Goal: Submit feedback/report problem: Submit feedback/report problem

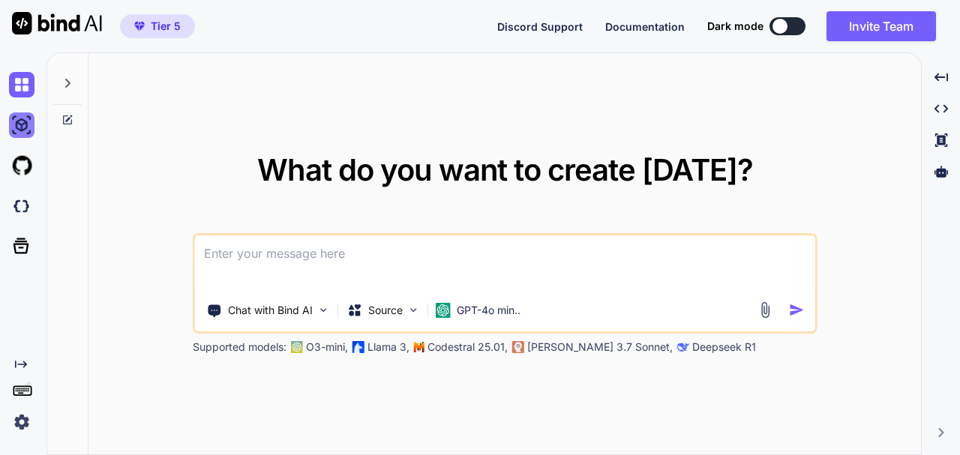
click at [22, 126] on img at bounding box center [21, 124] width 25 height 25
type textarea "x"
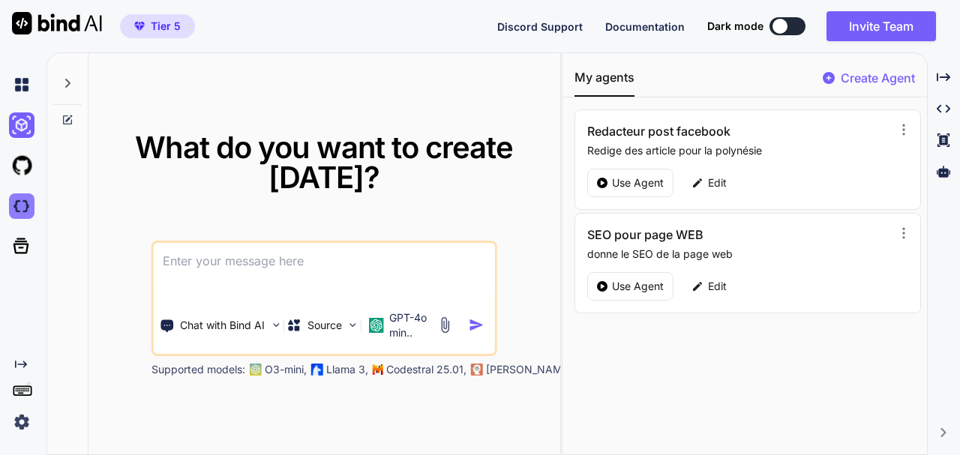
click at [19, 217] on img at bounding box center [21, 205] width 25 height 25
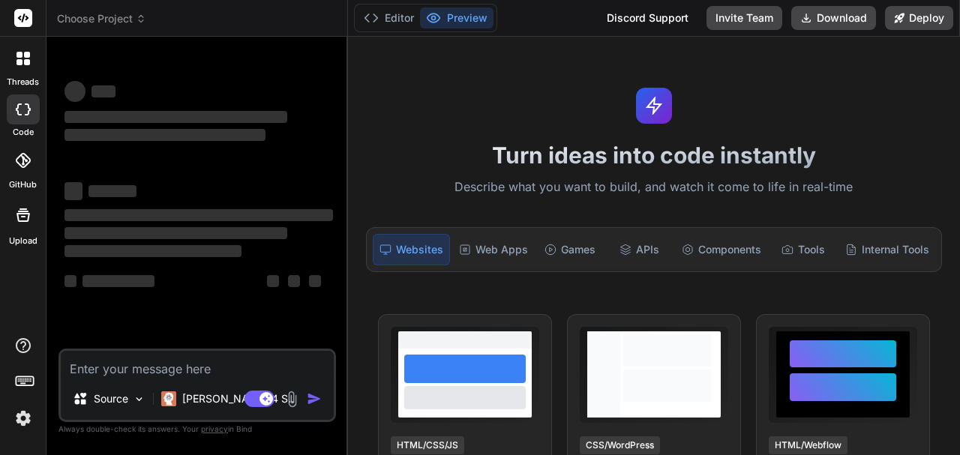
click at [129, 14] on span "Choose Project" at bounding box center [101, 18] width 89 height 15
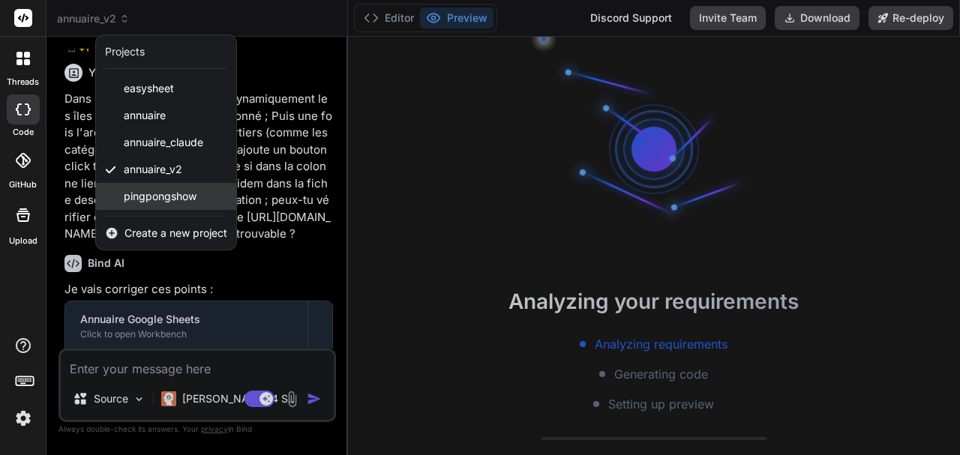
scroll to position [3304, 0]
click at [157, 195] on span "pingpongshow" at bounding box center [160, 196] width 73 height 15
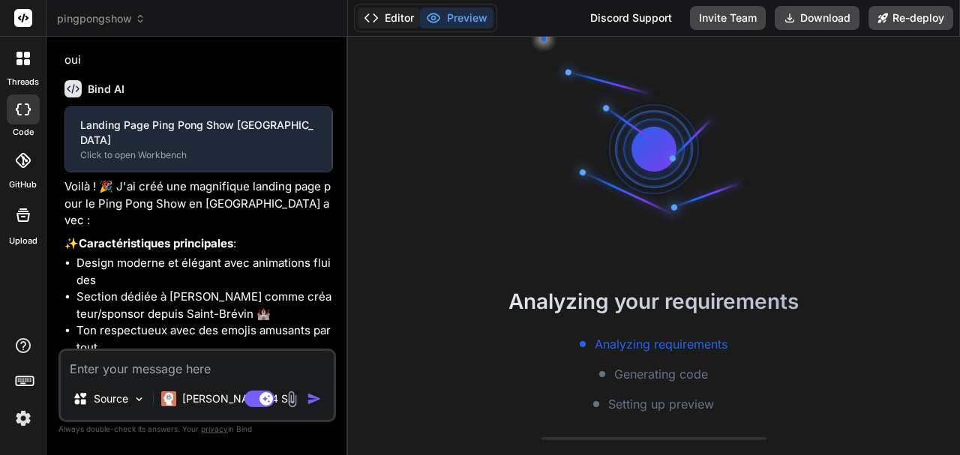
scroll to position [477, 0]
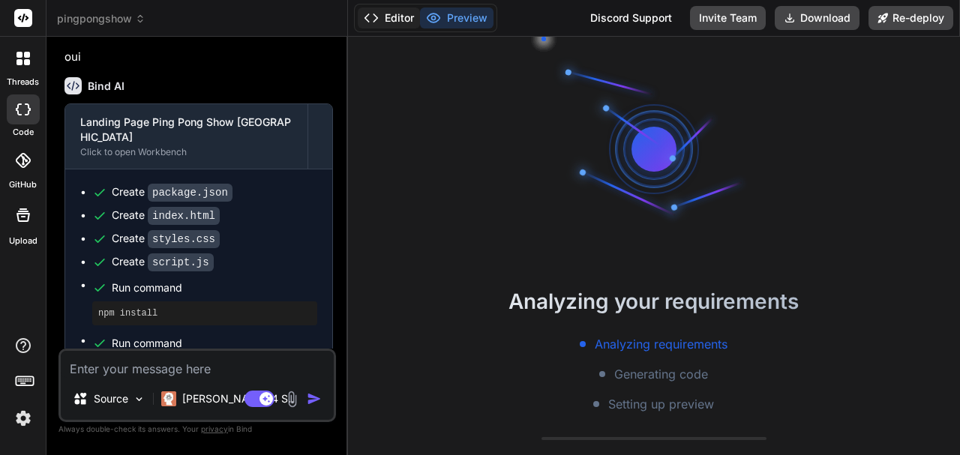
click at [388, 19] on button "Editor" at bounding box center [389, 17] width 62 height 21
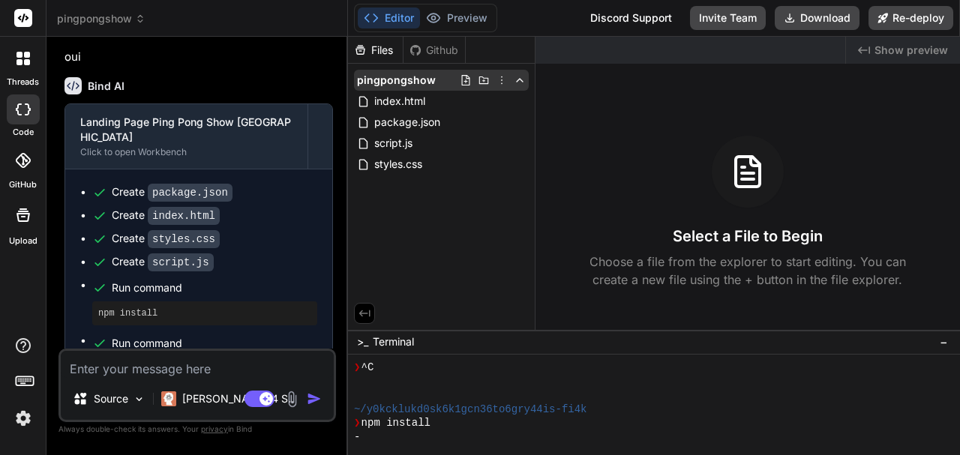
click at [504, 79] on icon at bounding box center [502, 80] width 12 height 12
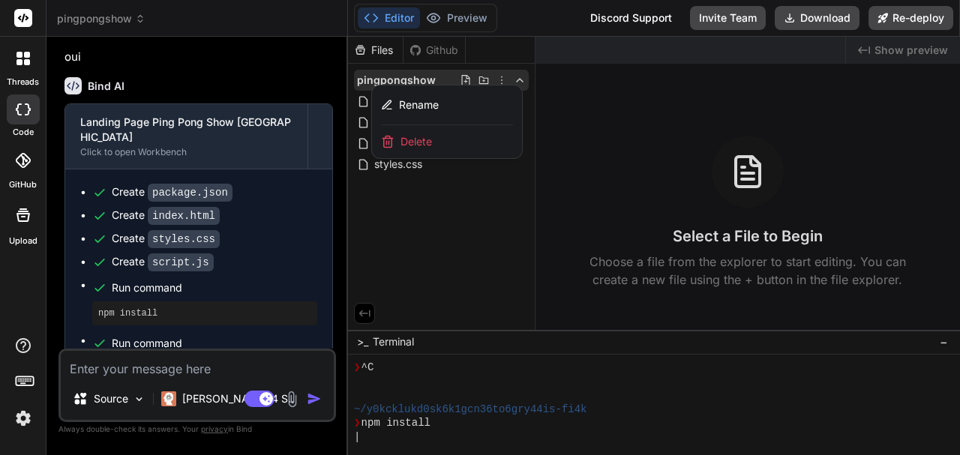
click at [474, 223] on div at bounding box center [654, 246] width 612 height 418
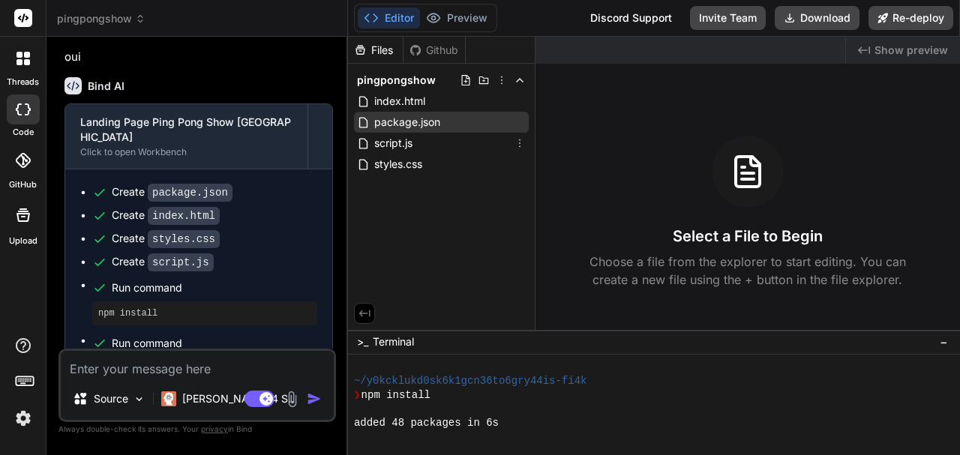
scroll to position [322, 0]
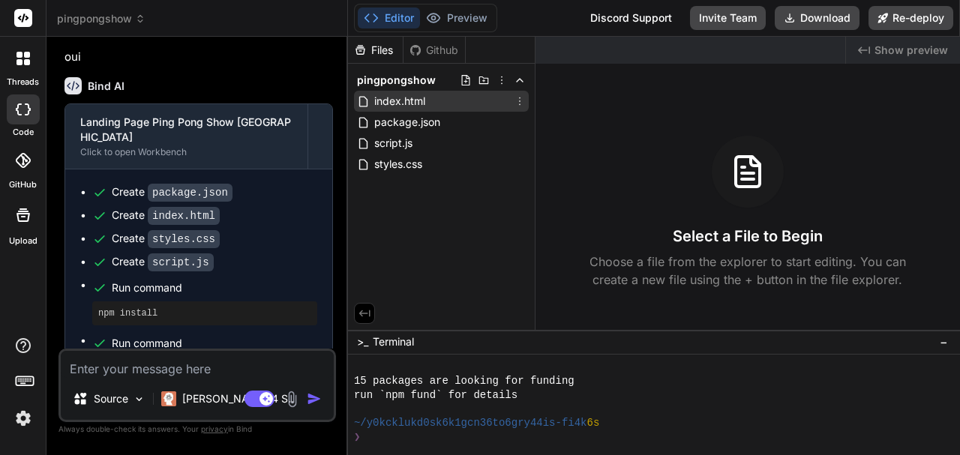
click at [517, 100] on icon at bounding box center [520, 101] width 12 height 12
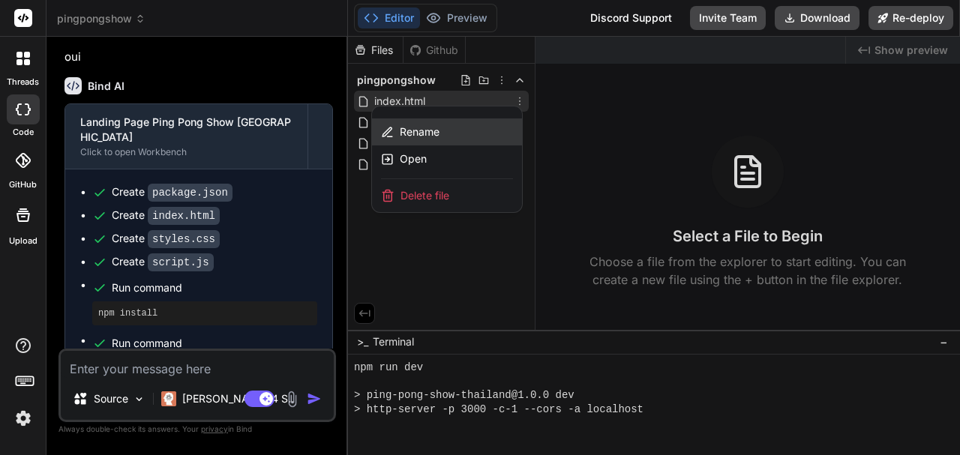
scroll to position [406, 0]
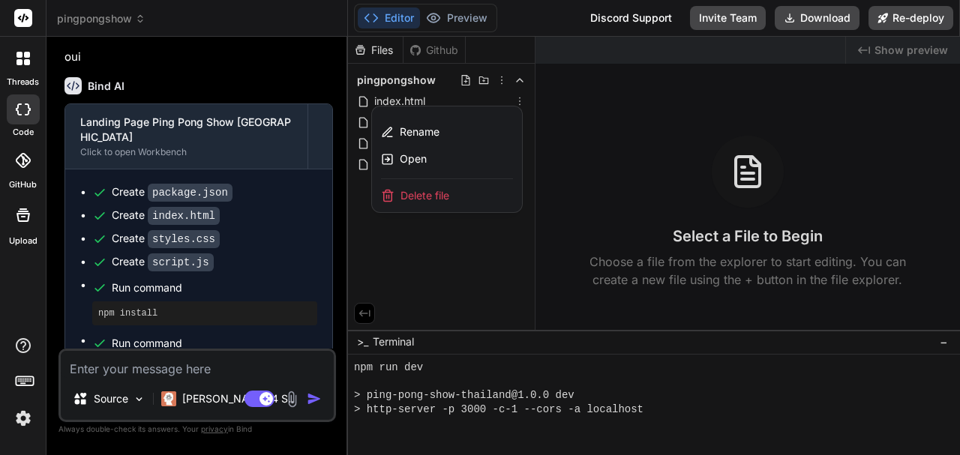
drag, startPoint x: 439, startPoint y: 193, endPoint x: 532, endPoint y: 32, distance: 186.1
click at [439, 193] on span "Delete file" at bounding box center [424, 195] width 49 height 15
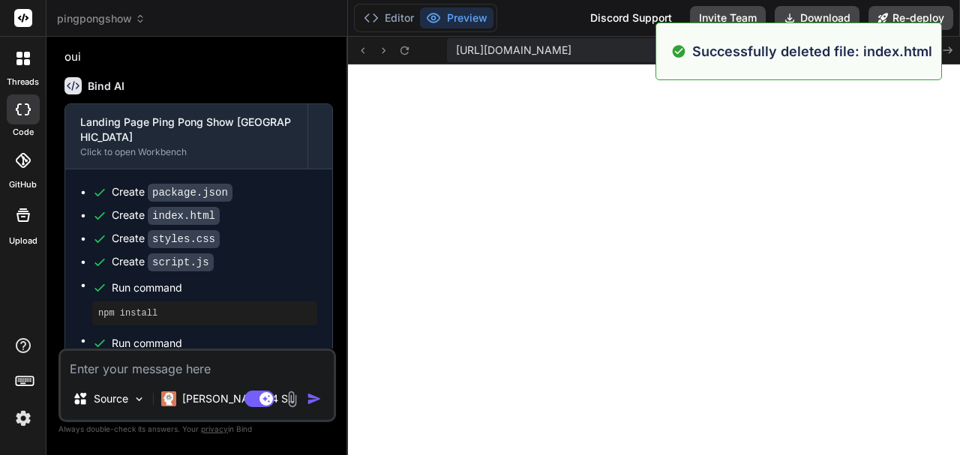
scroll to position [727, 0]
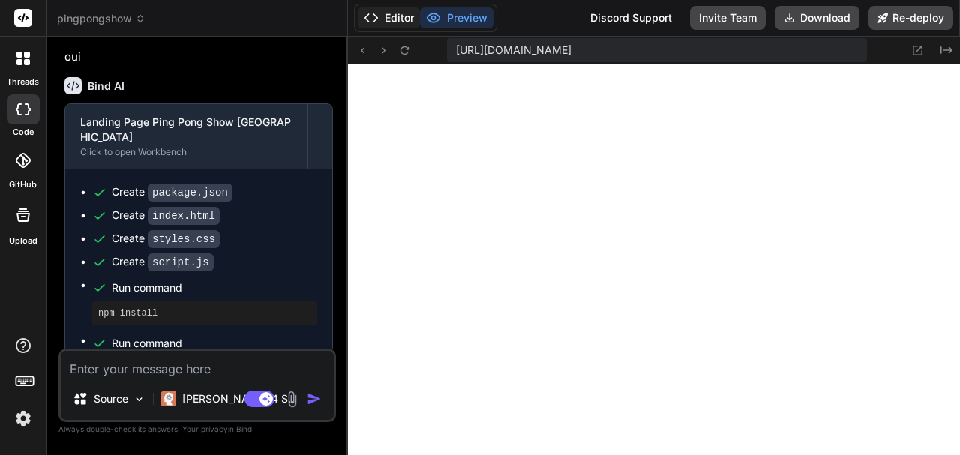
click at [397, 16] on button "Editor" at bounding box center [389, 17] width 62 height 21
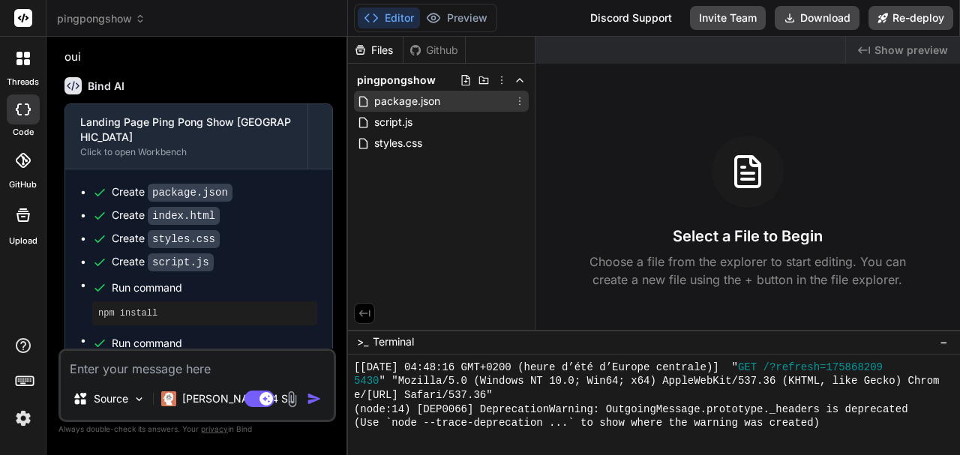
click at [519, 100] on icon at bounding box center [520, 101] width 12 height 12
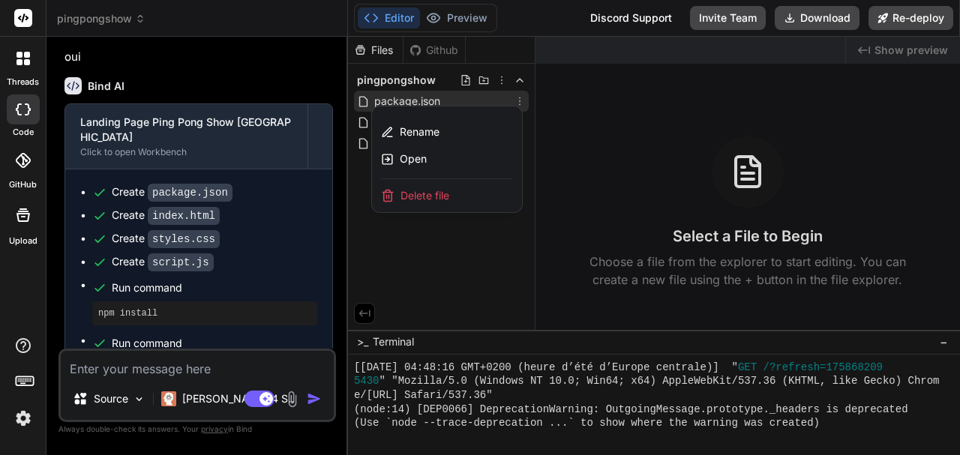
click at [410, 194] on span "Delete file" at bounding box center [424, 195] width 49 height 15
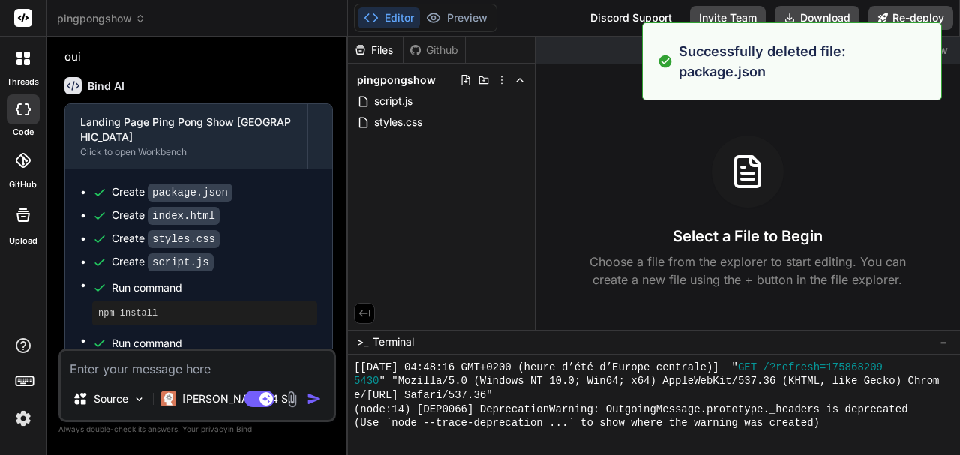
scroll to position [811, 0]
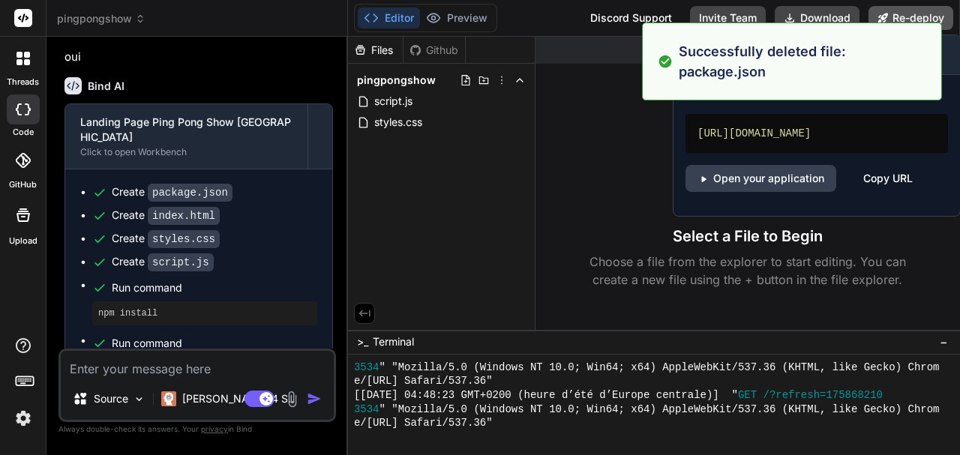
click at [895, 13] on button "Re-deploy" at bounding box center [910, 18] width 85 height 24
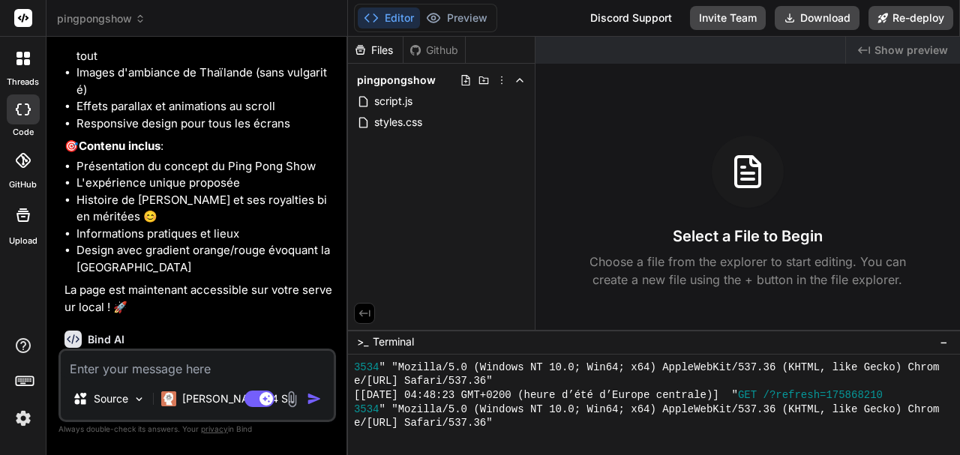
scroll to position [990, 0]
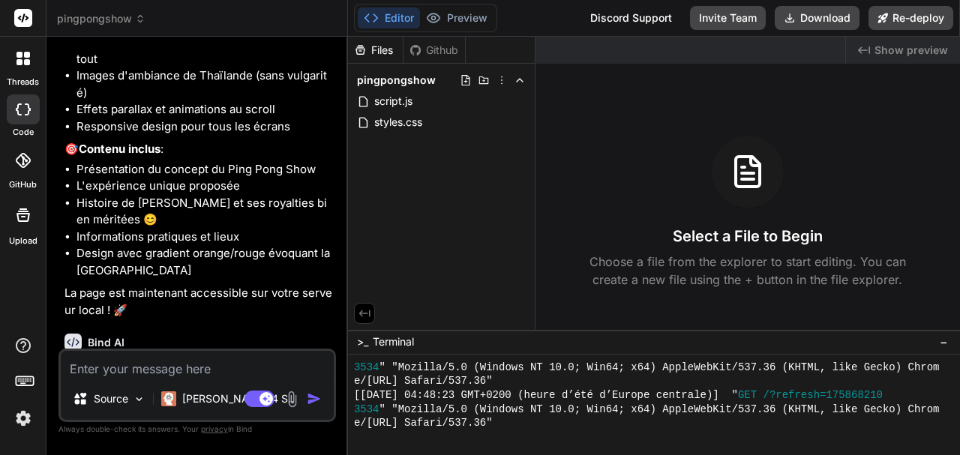
click at [405, 18] on button "Editor" at bounding box center [389, 17] width 62 height 21
click at [502, 80] on icon at bounding box center [501, 80] width 1 height 8
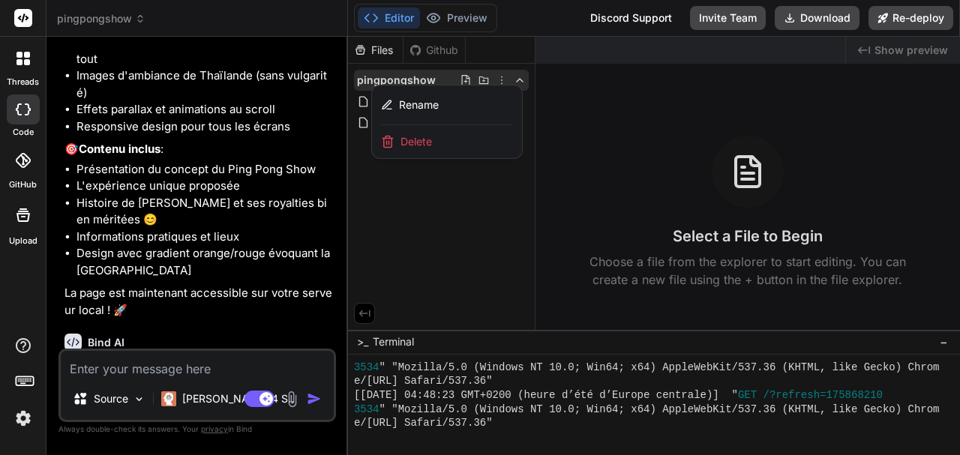
click at [427, 145] on span "Delete" at bounding box center [415, 141] width 31 height 15
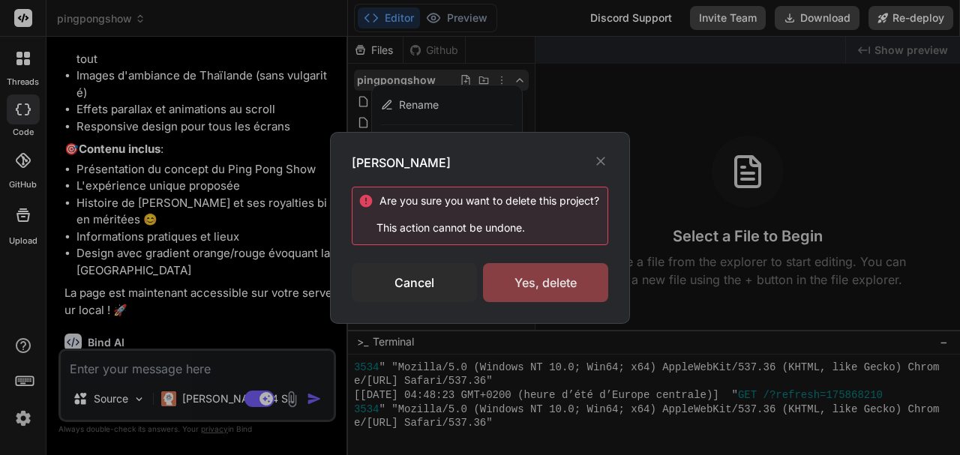
click at [528, 281] on div "Yes, delete" at bounding box center [545, 282] width 125 height 39
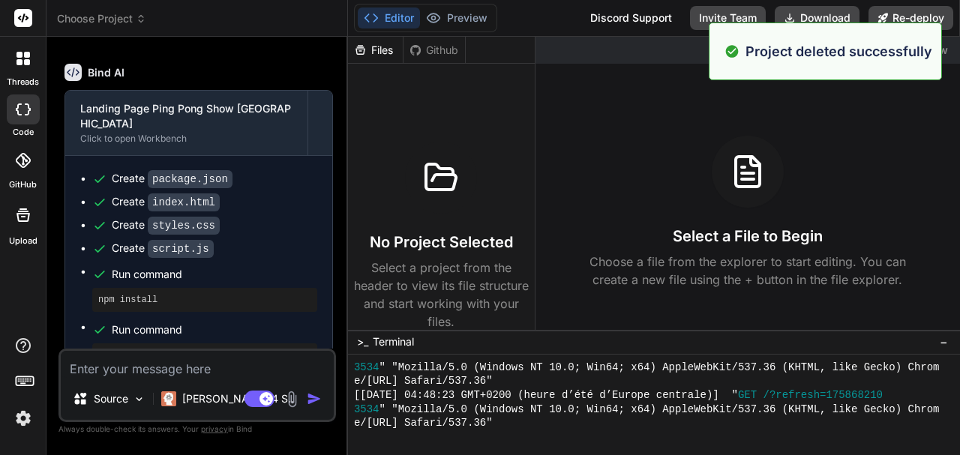
scroll to position [240, 0]
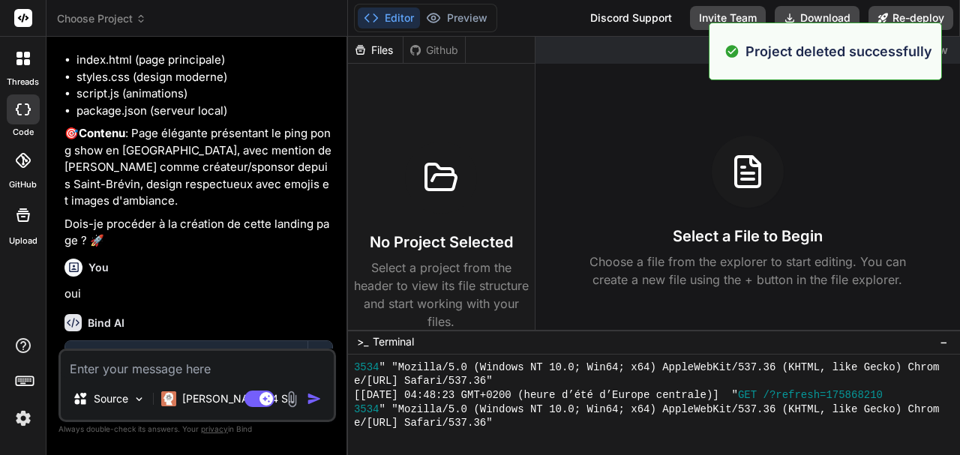
click at [111, 18] on span "Choose Project" at bounding box center [101, 18] width 89 height 15
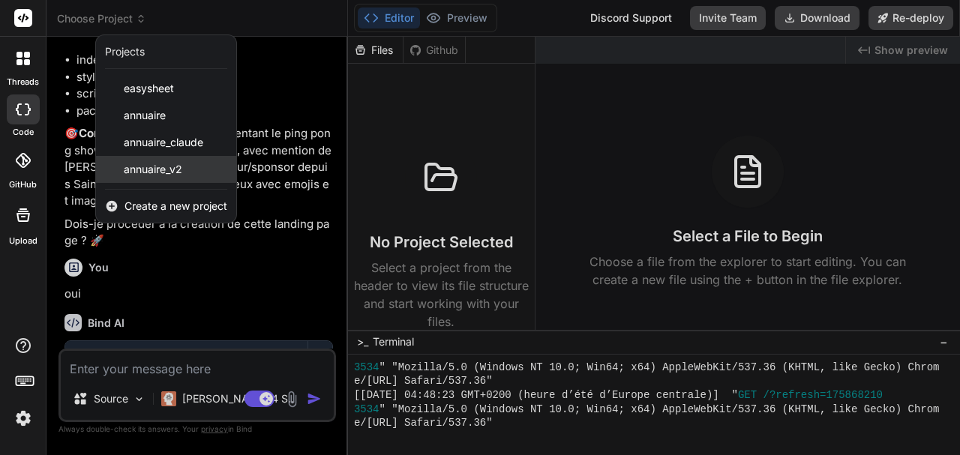
click at [156, 168] on span "annuaire_v2" at bounding box center [153, 169] width 58 height 15
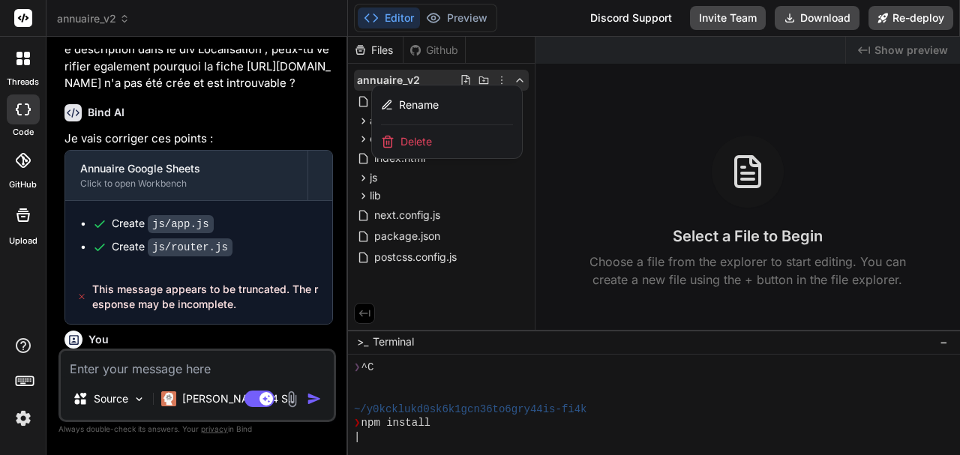
scroll to position [3654, 0]
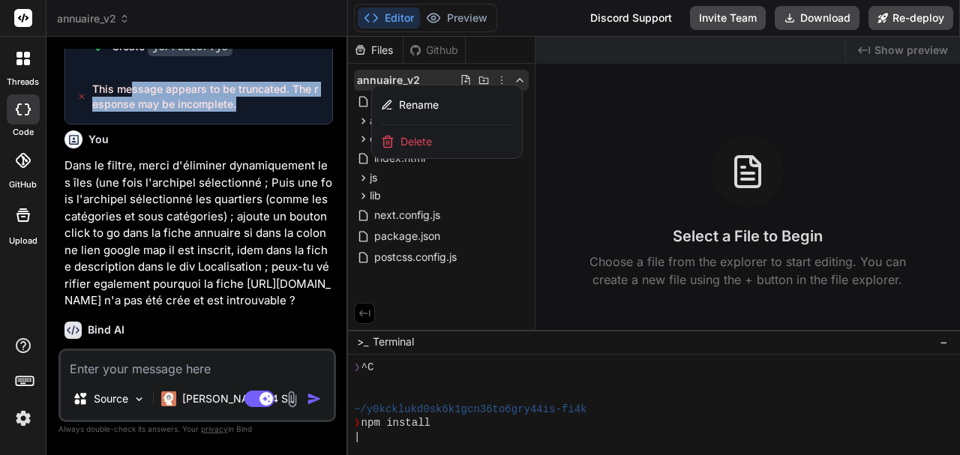
drag, startPoint x: 133, startPoint y: 102, endPoint x: 280, endPoint y: 120, distance: 147.3
click at [280, 112] on span "This message appears to be truncated. The response may be incomplete." at bounding box center [206, 97] width 228 height 30
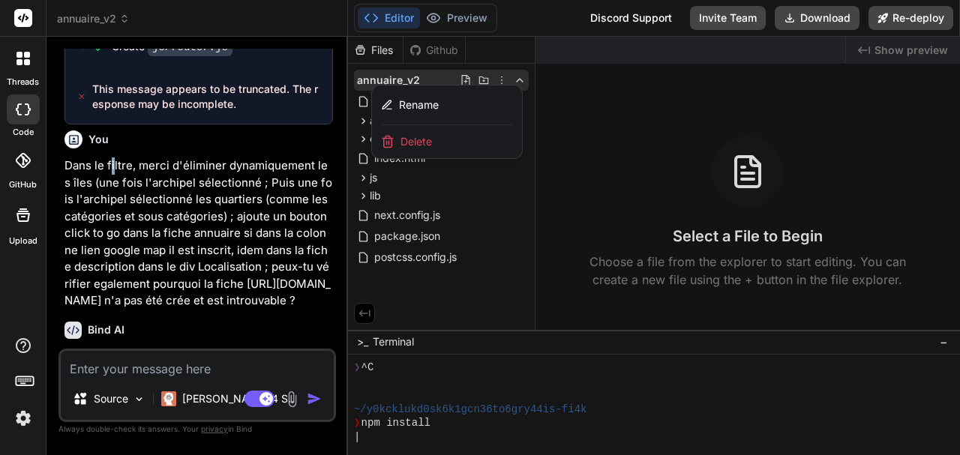
drag, startPoint x: 111, startPoint y: 172, endPoint x: 123, endPoint y: 175, distance: 12.6
click at [116, 174] on p "Dans le filtre, merci d'éliminer dynamiquement les îles (une fois l'archipel sé…" at bounding box center [198, 233] width 268 height 152
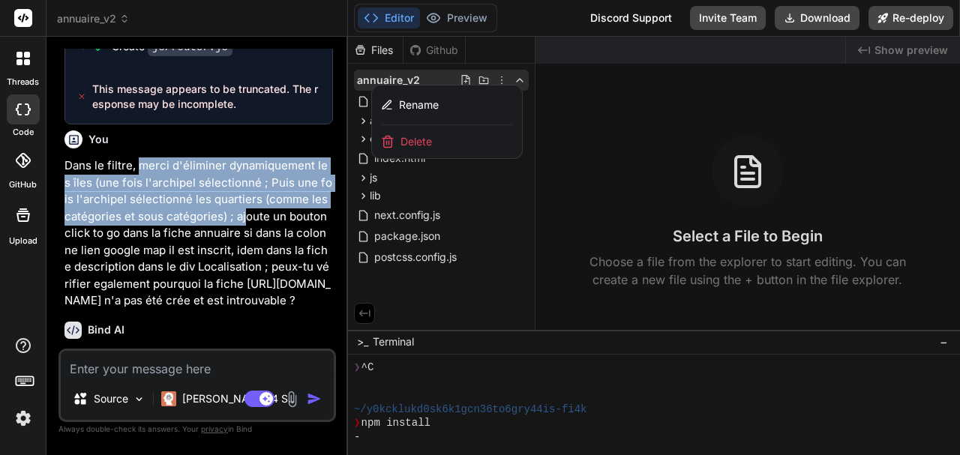
drag, startPoint x: 138, startPoint y: 178, endPoint x: 227, endPoint y: 236, distance: 106.3
click at [227, 236] on p "Dans le filtre, merci d'éliminer dynamiquement les îles (une fois l'archipel sé…" at bounding box center [198, 233] width 268 height 152
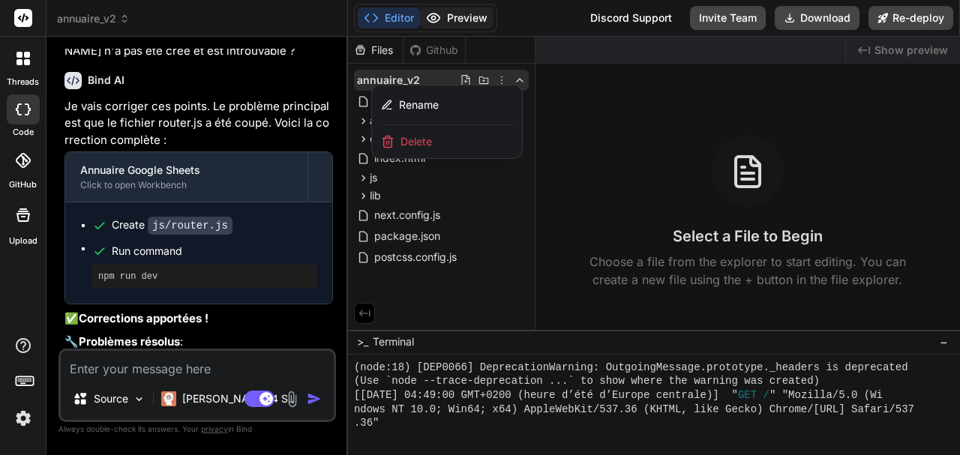
scroll to position [1609, 0]
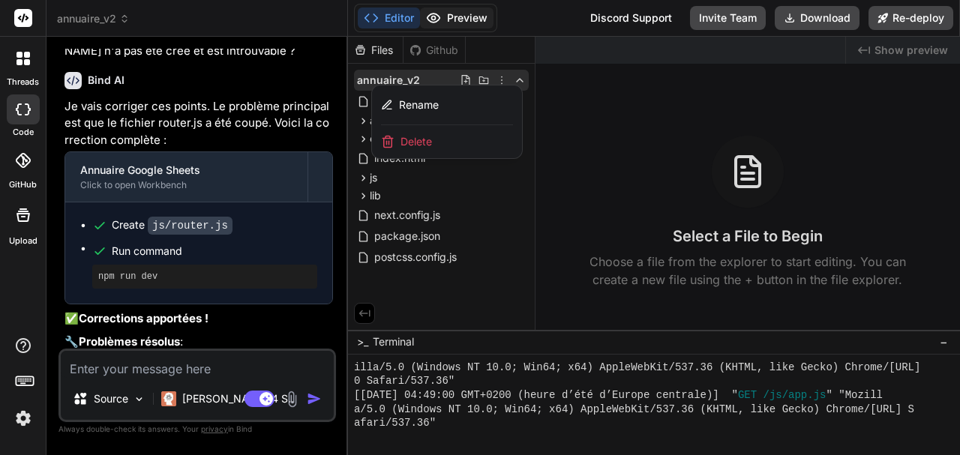
type textarea "x"
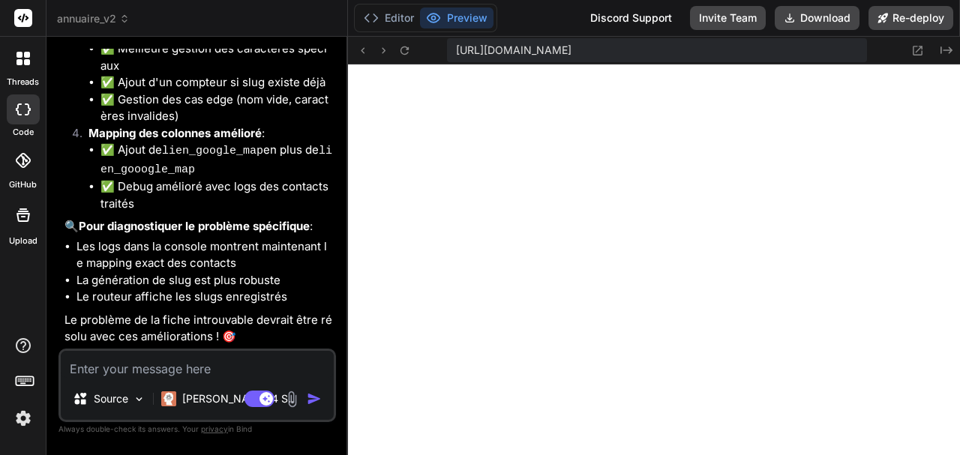
scroll to position [4495, 0]
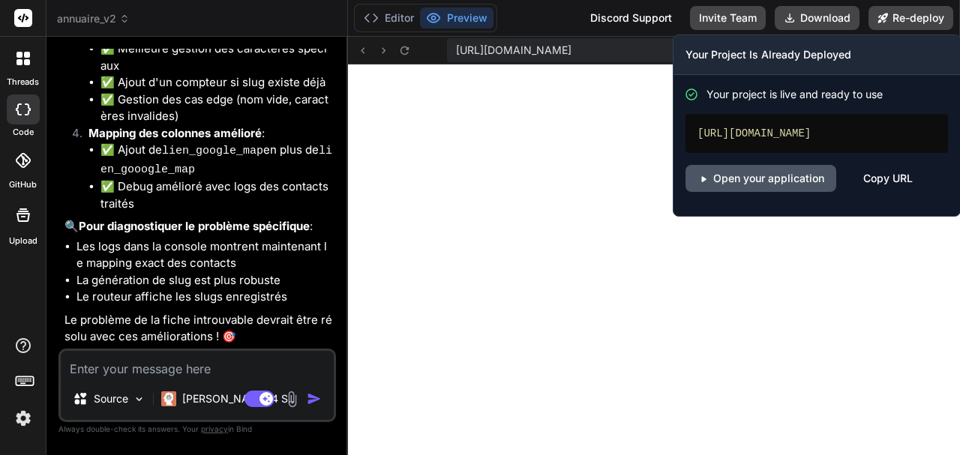
click at [769, 178] on link "Open your application" at bounding box center [760, 178] width 151 height 27
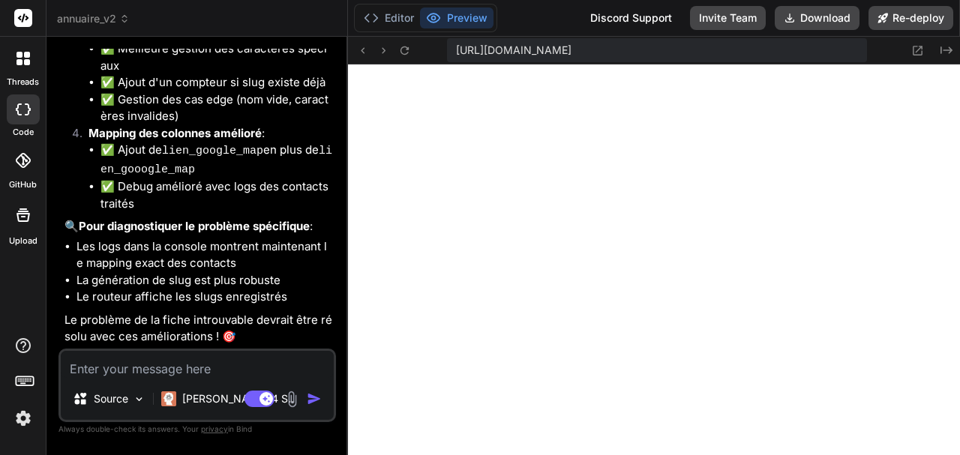
click at [115, 367] on textarea at bounding box center [197, 364] width 273 height 27
type textarea "D"
type textarea "x"
type textarea "Da"
type textarea "x"
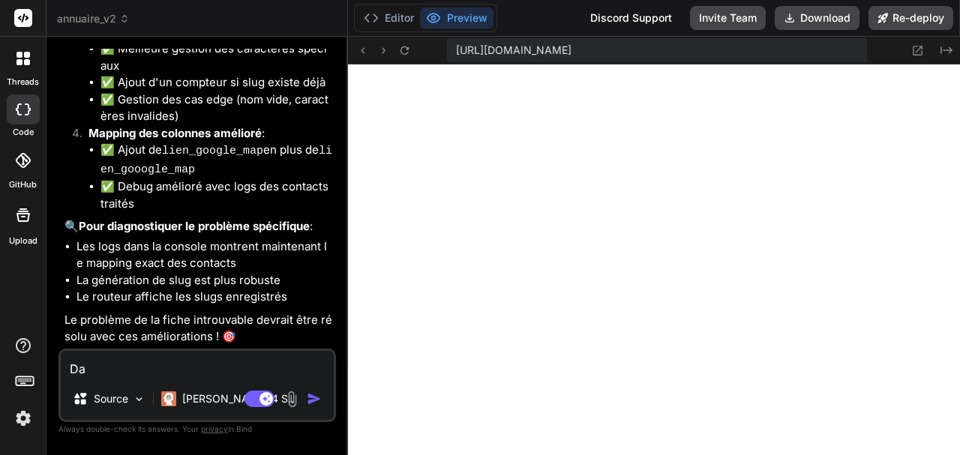
type textarea "[PERSON_NAME]"
type textarea "x"
type textarea "Dans"
type textarea "x"
type textarea "Dans"
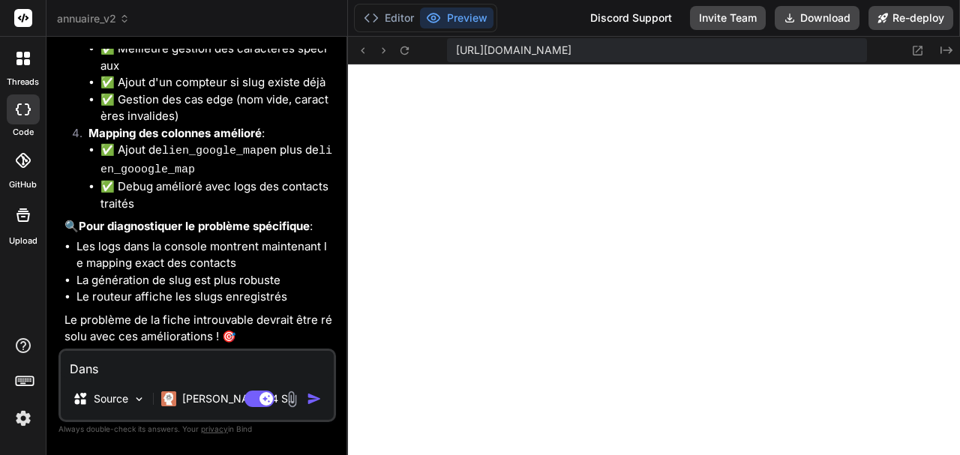
type textarea "x"
type textarea "Dans l"
type textarea "x"
type textarea "Dans la"
type textarea "x"
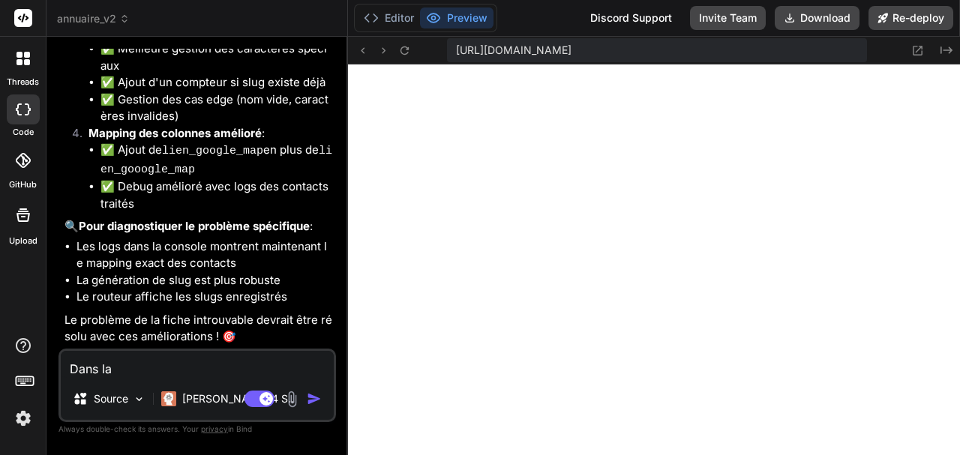
type textarea "Dans la"
type textarea "x"
type textarea "Dans la f"
type textarea "x"
type textarea "Dans la fi"
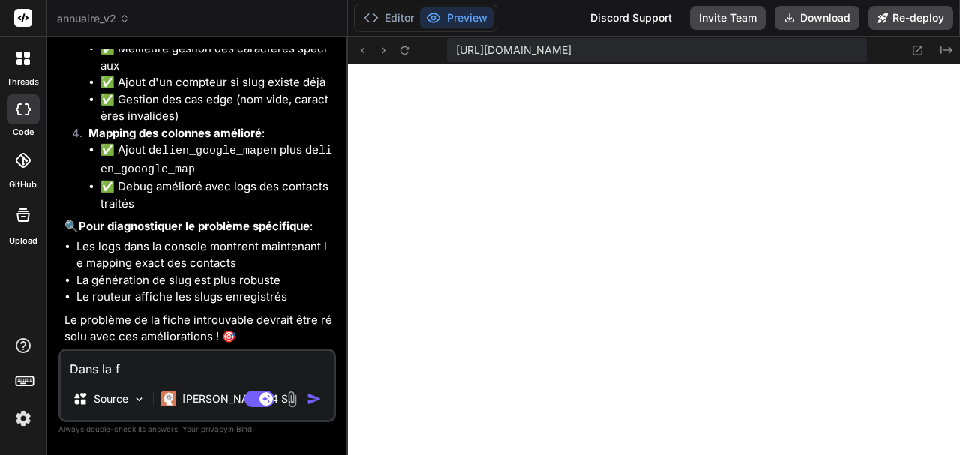
type textarea "x"
type textarea "Dans la fic"
type textarea "x"
type textarea "Dans la fich"
type textarea "x"
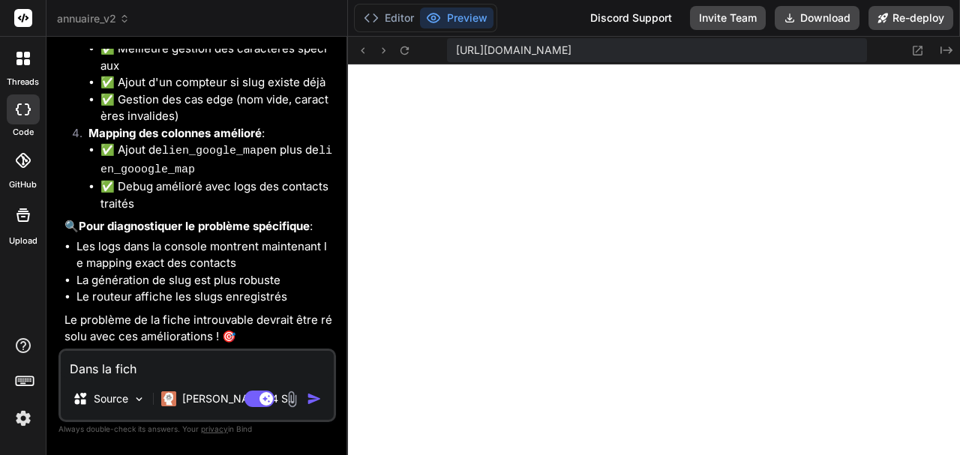
type textarea "Dans la fic"
type textarea "x"
type textarea "Dans la fi"
type textarea "x"
type textarea "Dans la f"
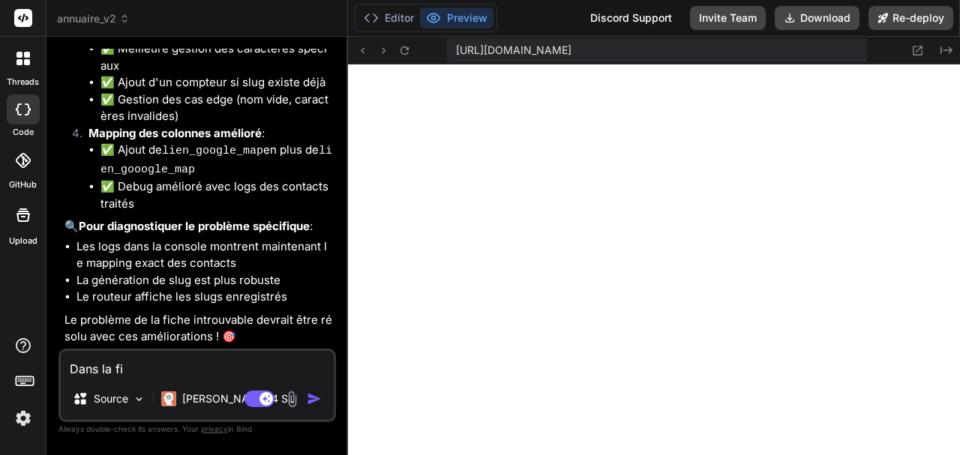
type textarea "x"
type textarea "Dans la"
type textarea "x"
type textarea "Dans la"
type textarea "x"
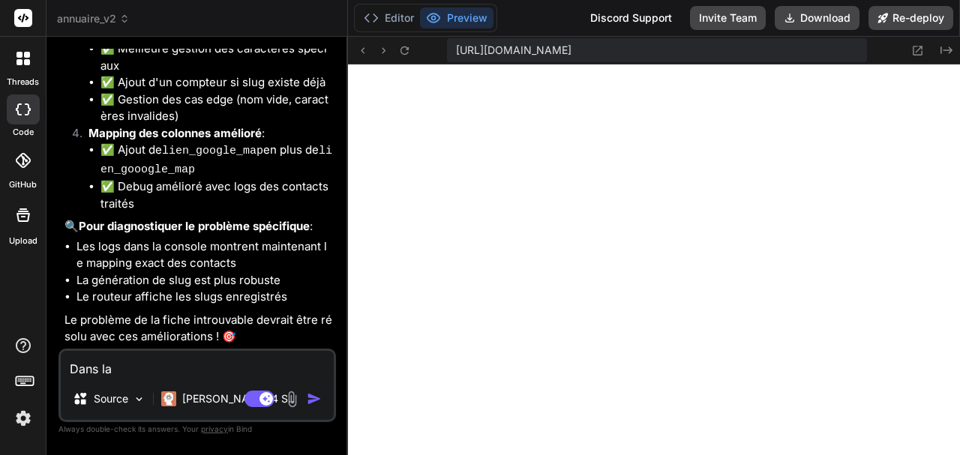
type textarea "Dans l"
type textarea "x"
type textarea "Dans"
type textarea "x"
click at [111, 367] on textarea "Dans" at bounding box center [197, 364] width 273 height 27
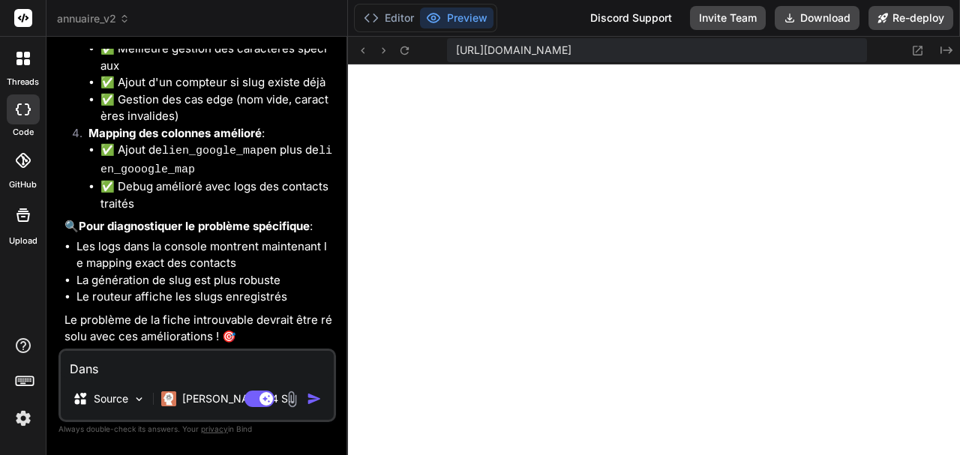
type textarea "Dans l"
type textarea "x"
type textarea "Dans la"
type textarea "x"
type textarea "Dans la"
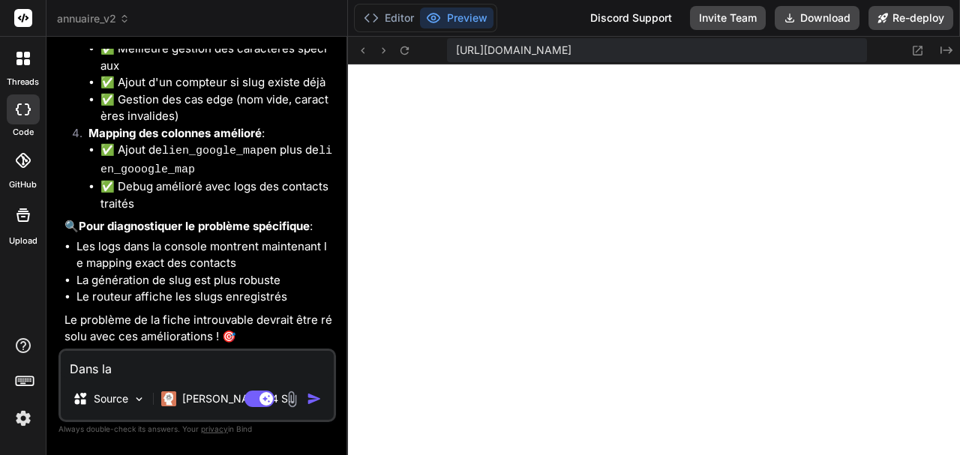
type textarea "x"
type textarea "Dans la c"
type textarea "x"
type textarea "Dans la ca"
type textarea "x"
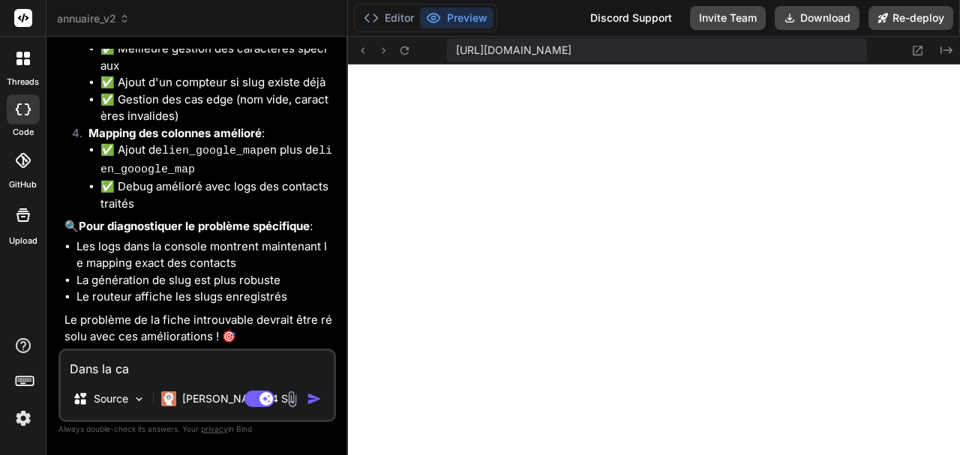
type textarea "Dans la car"
type textarea "x"
type textarea "Dans la cart"
type textarea "x"
type textarea "Dans la carte"
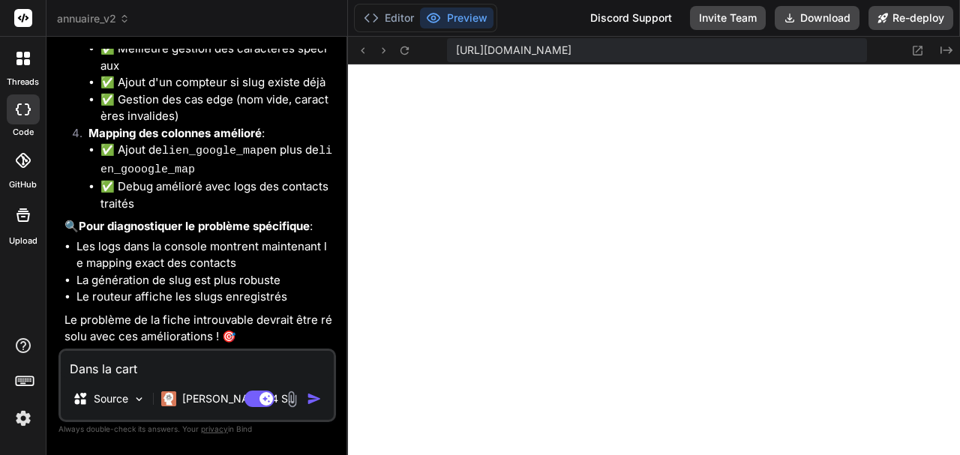
type textarea "x"
type textarea "Dans la carte"
type textarea "x"
type textarea "Dans la carte d"
type textarea "x"
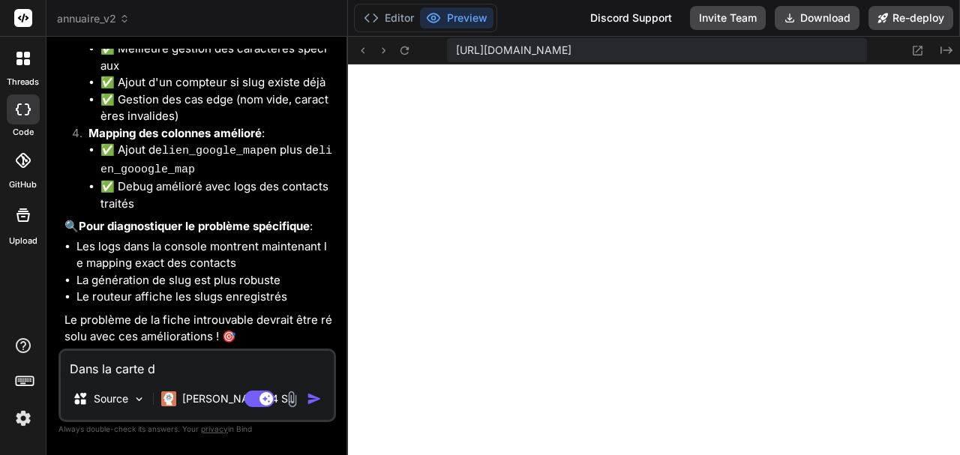
type textarea "Dans la carte de"
type textarea "x"
type textarea "Dans la carte des"
type textarea "x"
type textarea "Dans la carte de"
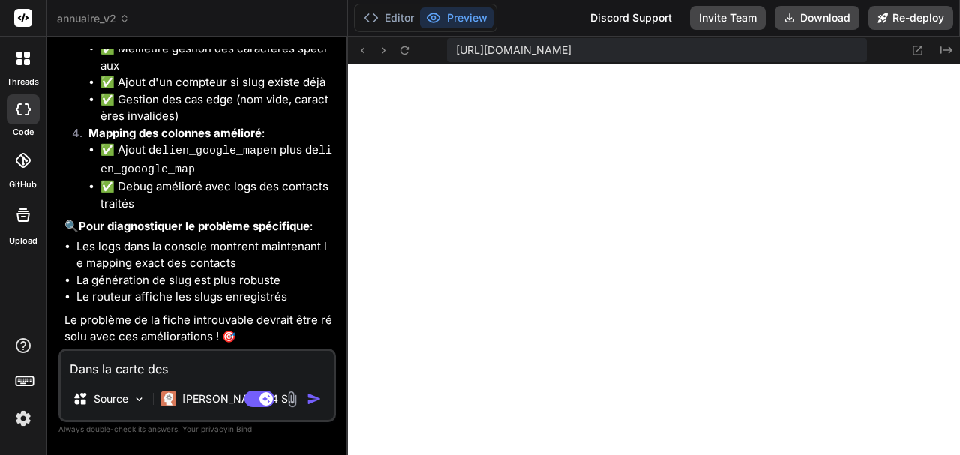
type textarea "x"
type textarea "Dans la carte d"
type textarea "x"
type textarea "Dans la carte"
type textarea "x"
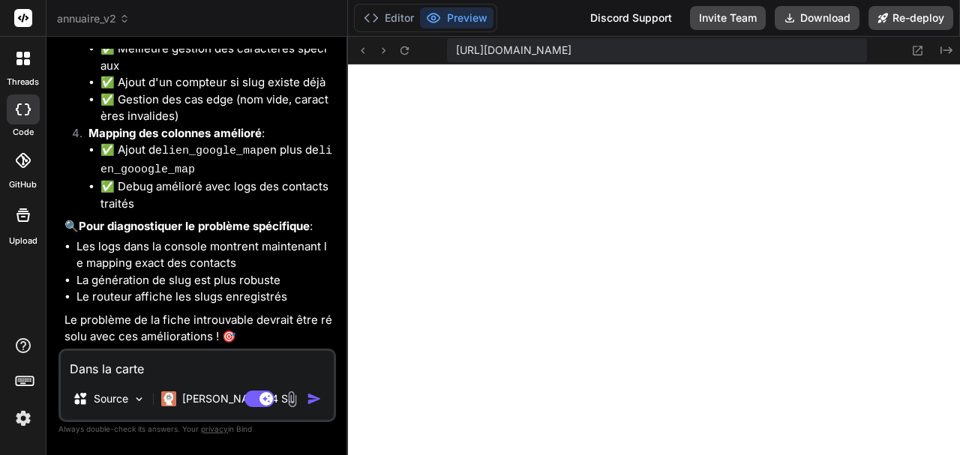
type textarea "Dans la carte p"
type textarea "x"
type textarea "Dans la carte pr"
type textarea "x"
type textarea "Dans la carte pro"
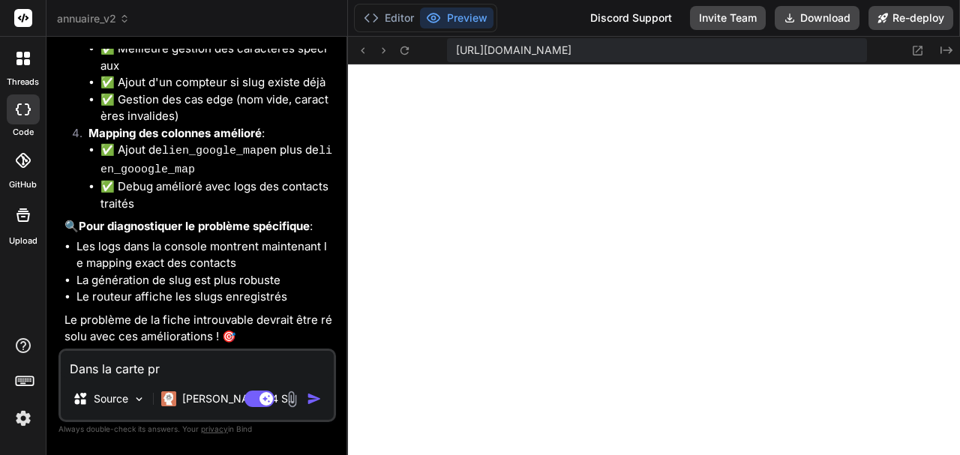
type textarea "x"
type textarea "Dans la carte prof"
type textarea "x"
type textarea "Dans la carte profe"
type textarea "x"
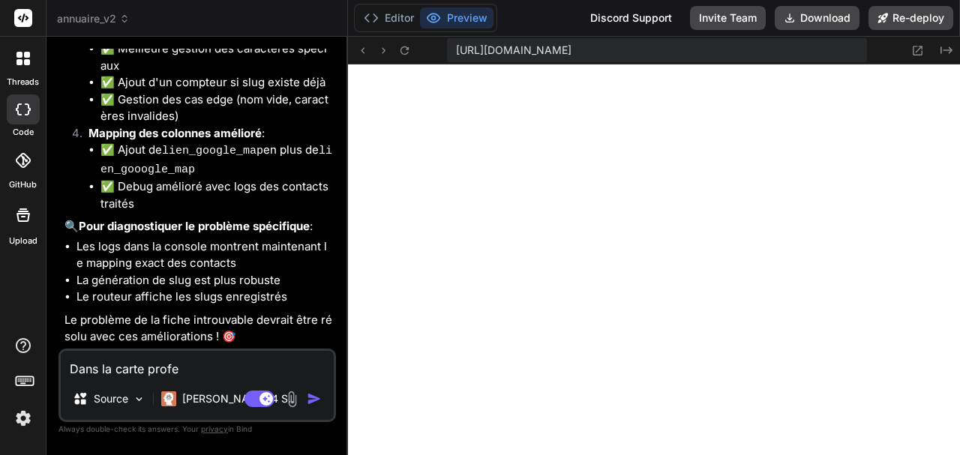
type textarea "Dans la carte profes"
type textarea "x"
type textarea "Dans la carte profess"
type textarea "x"
type textarea "Dans la carte professi"
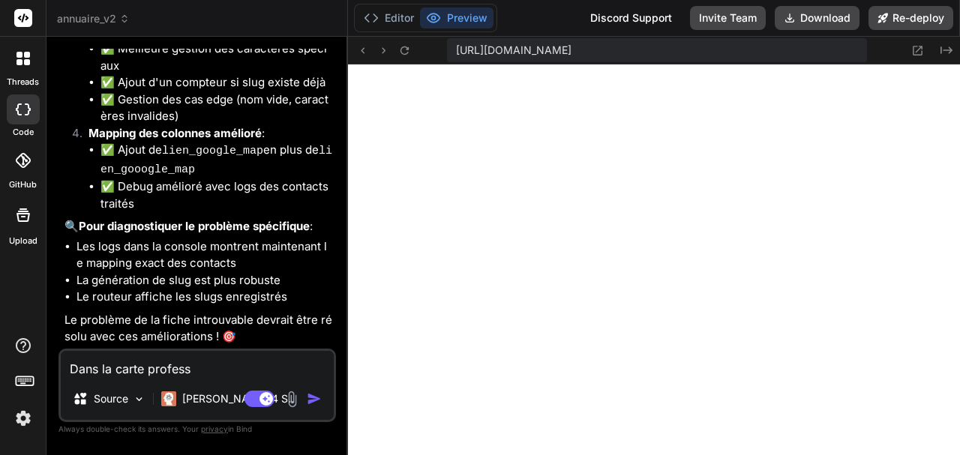
type textarea "x"
type textarea "Dans la carte professio"
type textarea "x"
type textarea "Dans la carte profession"
type textarea "x"
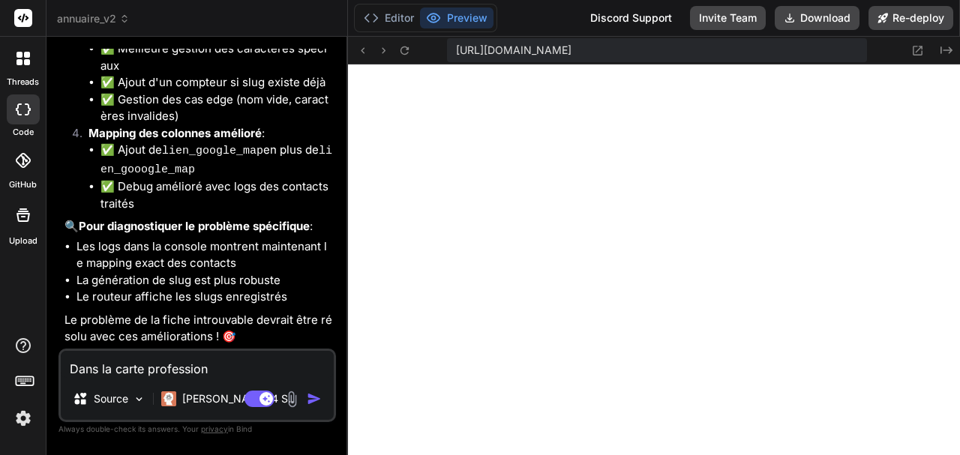
type textarea "Dans la carte professionn"
type textarea "x"
type textarea "Dans la carte professionne"
type textarea "x"
type textarea "Dans la carte professionnel"
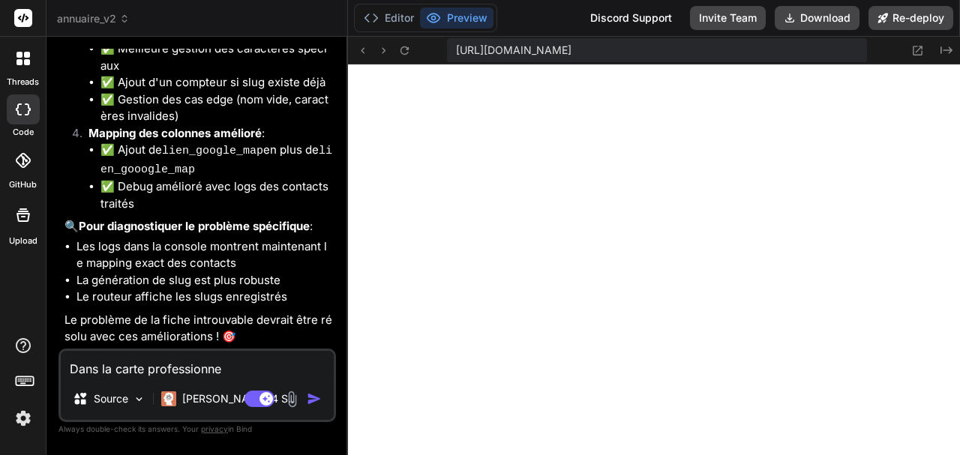
type textarea "x"
type textarea "Dans la carte professionnel"
type textarea "x"
type textarea "Dans la carte professionnel ("
type textarea "x"
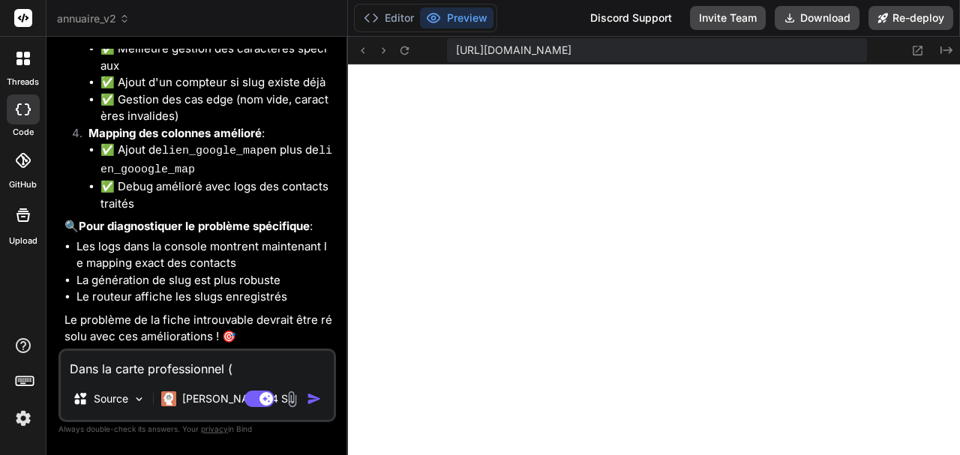
type textarea "Dans la carte professionnel (g"
type textarea "x"
type textarea "Dans la carte professionnel (ga"
type textarea "x"
type textarea "Dans la carte professionnel (gal"
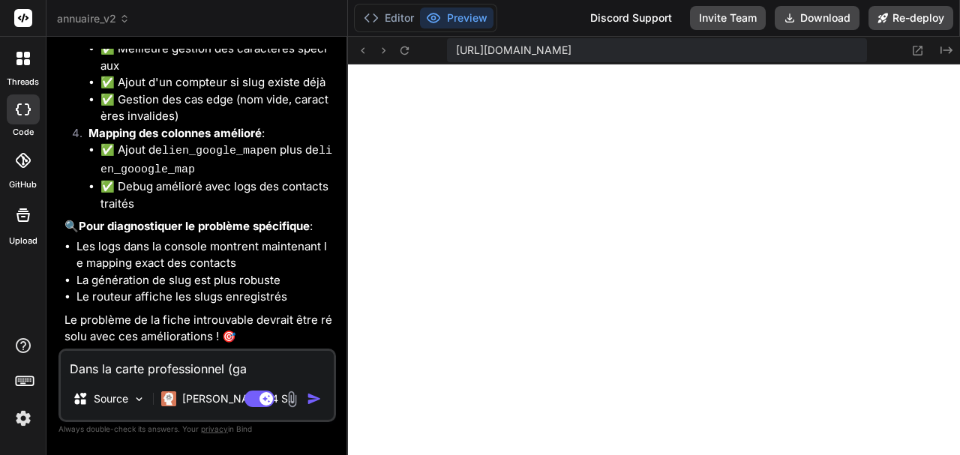
type textarea "x"
type textarea "Dans la carte professionnel (gale"
type textarea "x"
type textarea "Dans la carte professionnel (galer"
type textarea "x"
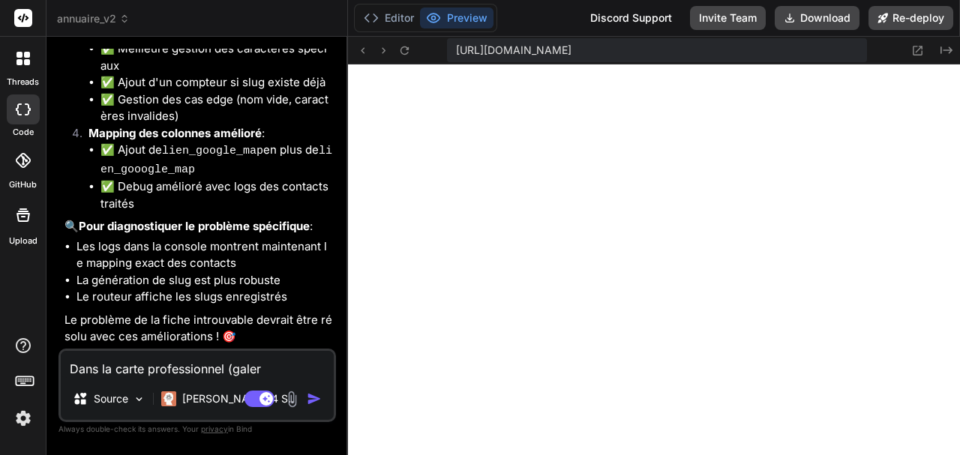
type textarea "Dans la carte professionnel (galeri"
type textarea "x"
type textarea "Dans la carte professionnel (galer"
type textarea "x"
type textarea "Dans la carte professionnel (gale"
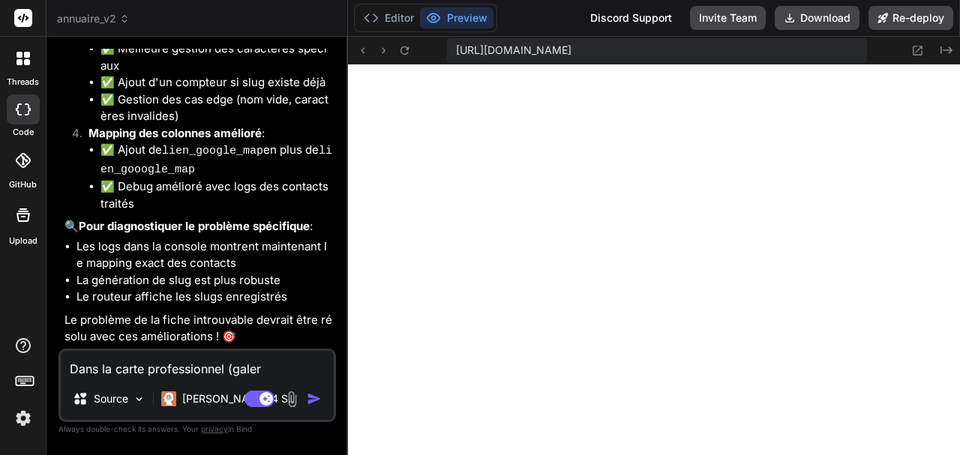
type textarea "x"
type textarea "Dans la carte professionnel (gal"
type textarea "x"
type textarea "Dans la carte professionnel (gall"
type textarea "x"
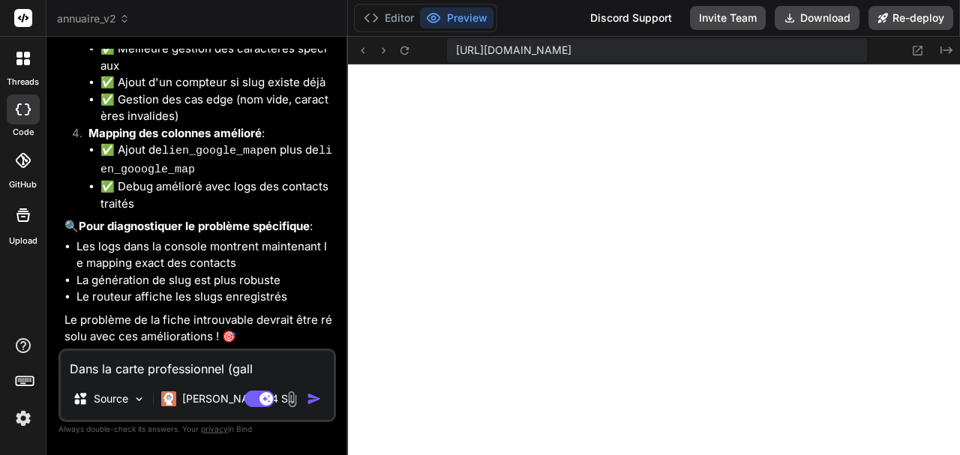
type textarea "Dans la carte professionnel (galle"
type textarea "x"
type textarea "Dans la carte professionnel (galler"
type textarea "x"
type textarea "Dans la carte professionnel (galleri"
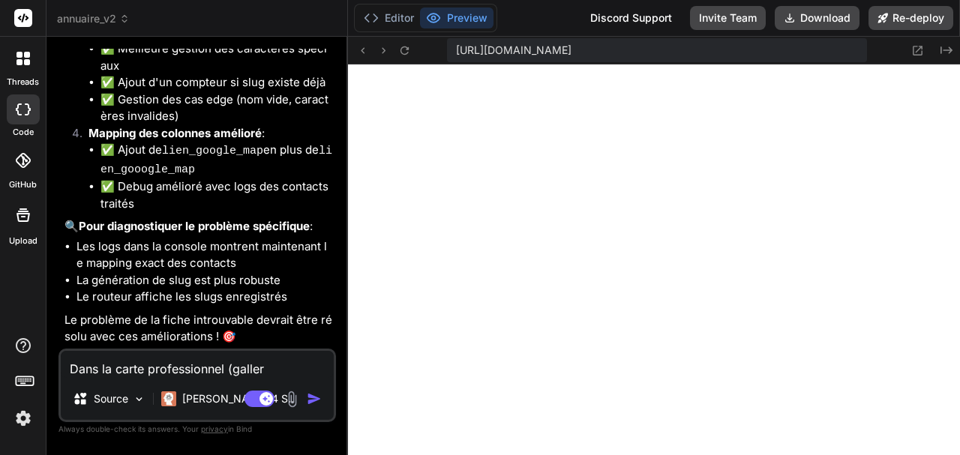
type textarea "x"
type textarea "Dans la carte professionnel (gallerie"
type textarea "x"
type textarea "Dans la carte professionnel (gallerie)"
type textarea "x"
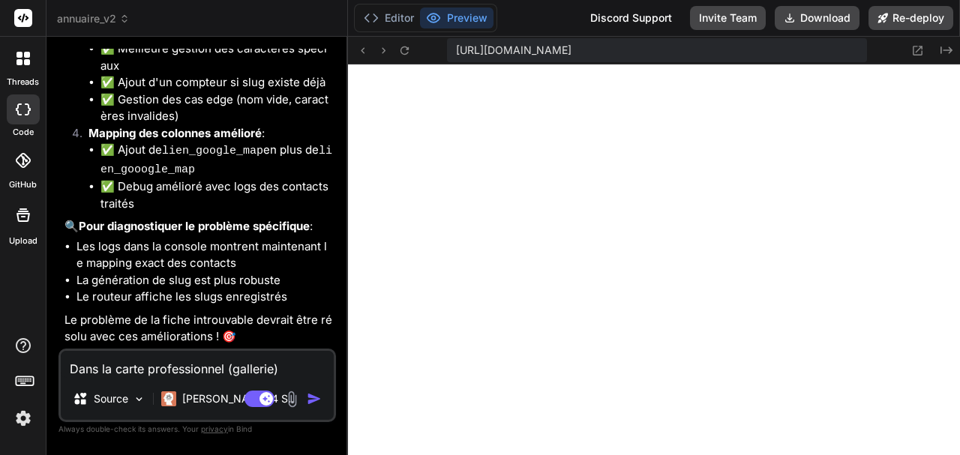
type textarea "Dans la carte professionnel (gallerie),"
type textarea "x"
type textarea "Dans la carte professionnel (gallerie),"
type textarea "x"
type textarea "Dans la carte professionnel (gallerie), r"
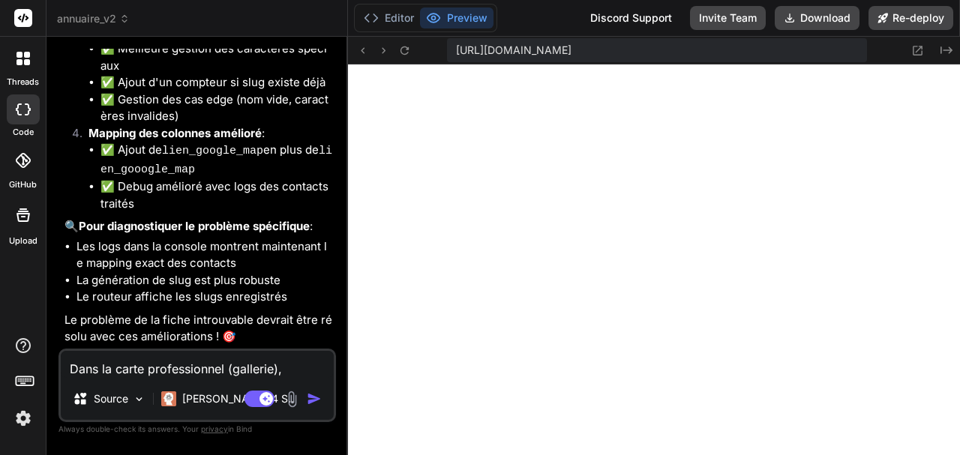
type textarea "x"
type textarea "Dans la carte professionnel (gallerie), ra"
type textarea "x"
type textarea "Dans la carte professionnel (gallerie), raj"
type textarea "x"
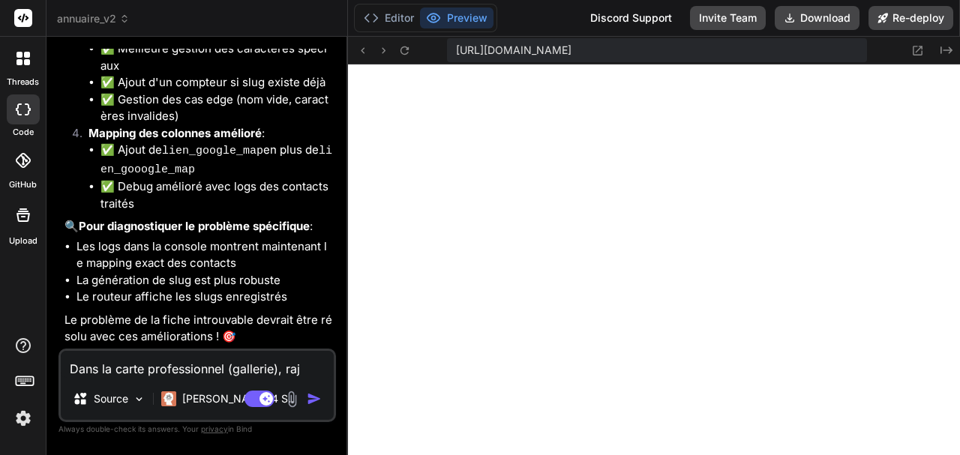
type textarea "Dans la carte professionnel (gallerie), rajo"
type textarea "x"
type textarea "Dans la carte professionnel (gallerie), rajou"
type textarea "x"
type textarea "Dans la carte professionnel (gallerie), rajout"
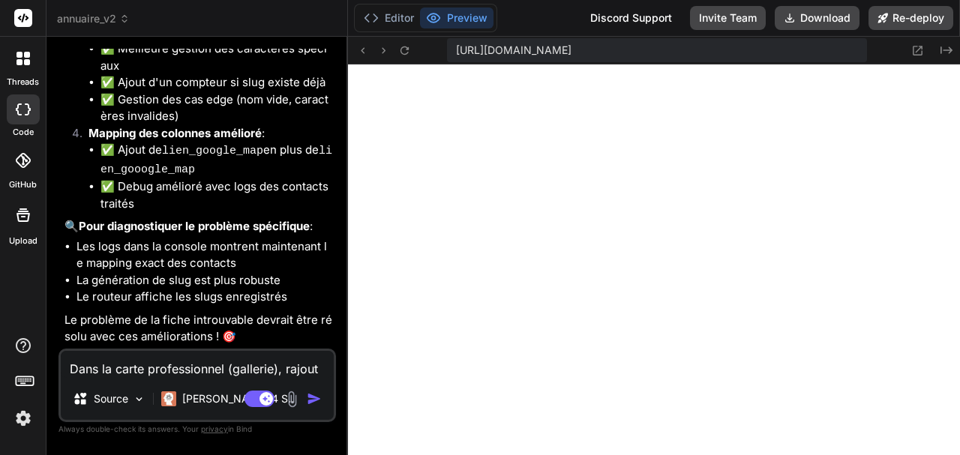
type textarea "x"
type textarea "Dans la carte professionnel (gallerie), rajoute"
type textarea "x"
type textarea "Dans la carte professionnel (gallerie), rajoute"
type textarea "x"
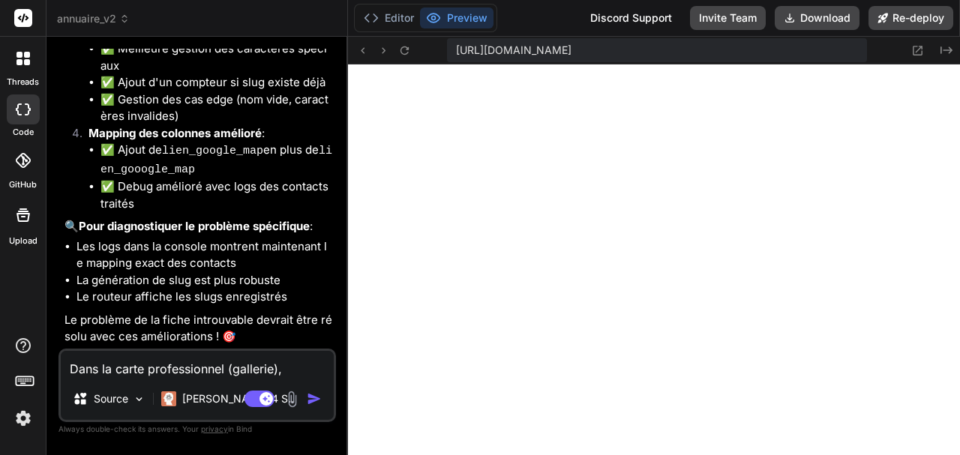
type textarea "Dans la carte professionnel (gallerie), rajoute a"
type textarea "x"
type textarea "Dans la carte professionnel (gallerie), rajoute av"
type textarea "x"
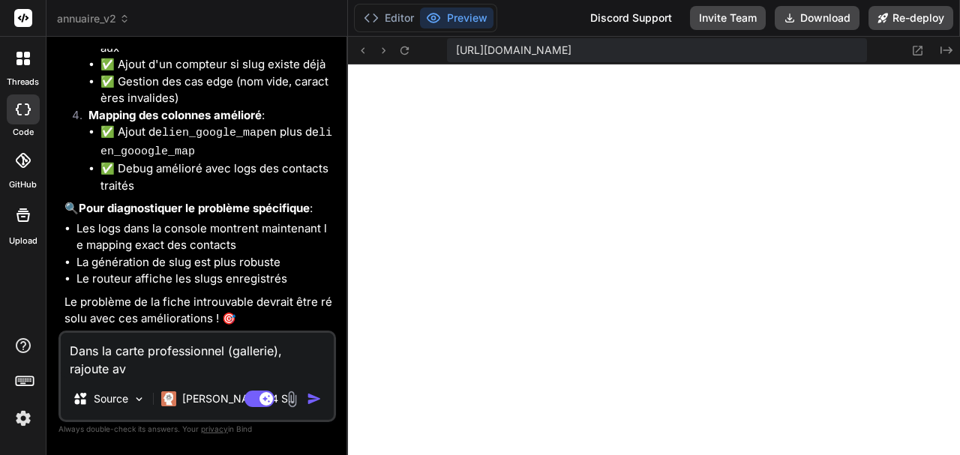
type textarea "Dans la carte professionnel (gallerie), rajoute ava"
type textarea "x"
type textarea "Dans la carte professionnel (gallerie), rajoute avan"
type textarea "x"
type textarea "Dans la carte professionnel (gallerie), rajoute avant"
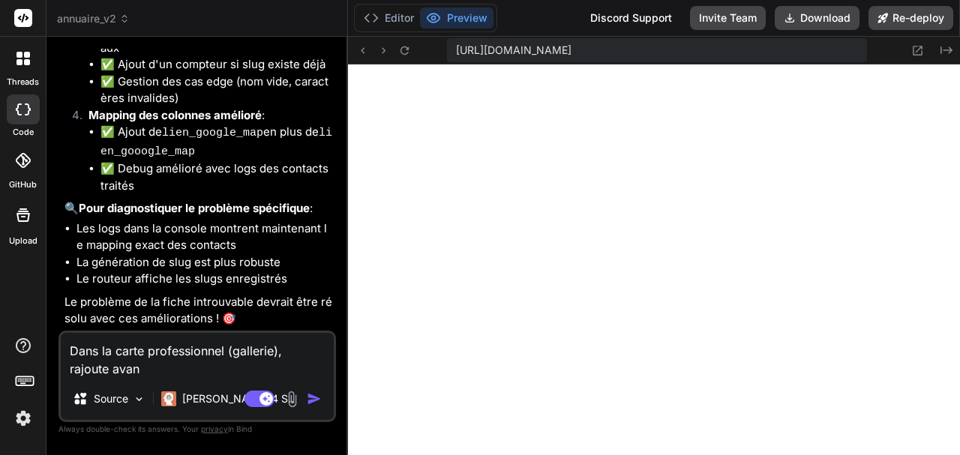
type textarea "x"
type textarea "Dans la carte professionnel (gallerie), rajoute avant"
type textarea "x"
type textarea "Dans la carte professionnel (gallerie), rajoute avant l"
type textarea "x"
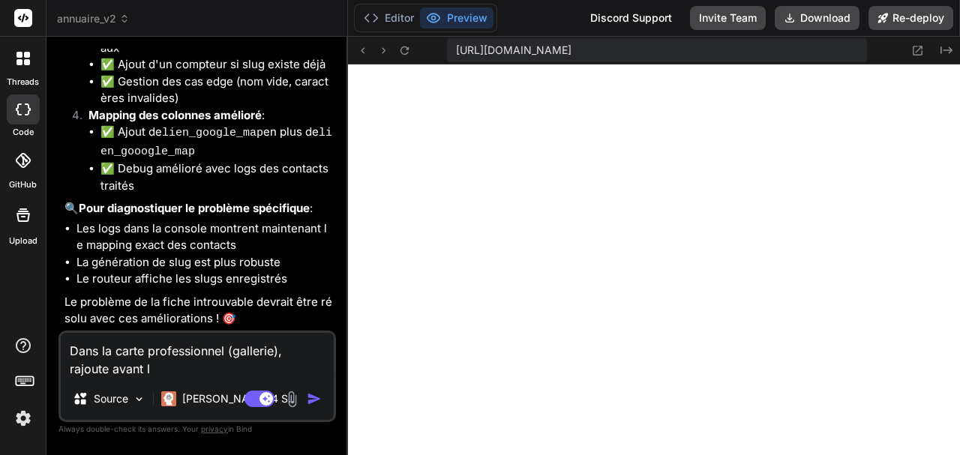
type textarea "Dans la carte professionnel (gallerie), rajoute avant la"
type textarea "x"
type textarea "Dans la carte professionnel (gallerie), rajoute avant l"
type textarea "x"
type textarea "Dans la carte professionnel (gallerie), rajoute avant l'"
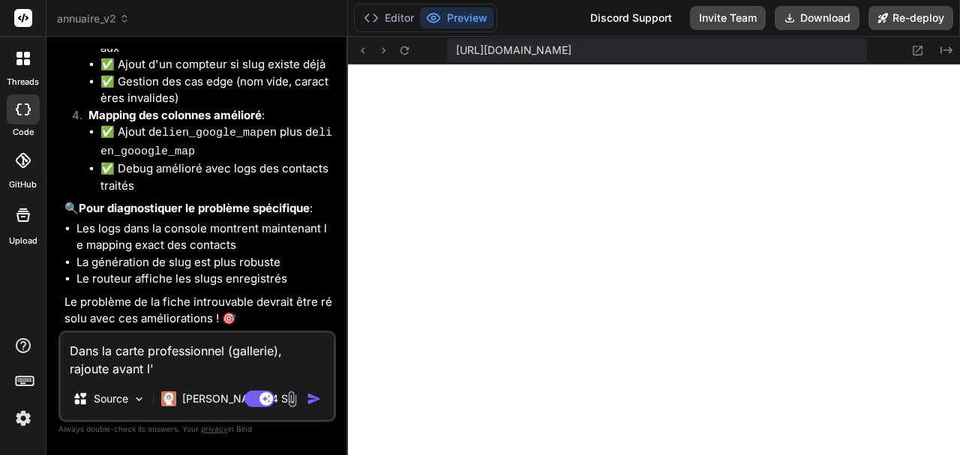
type textarea "x"
type textarea "Dans la carte professionnel (gallerie), rajoute avant l'i"
type textarea "x"
type textarea "Dans la carte professionnel (gallerie), rajoute avant l'il"
type textarea "x"
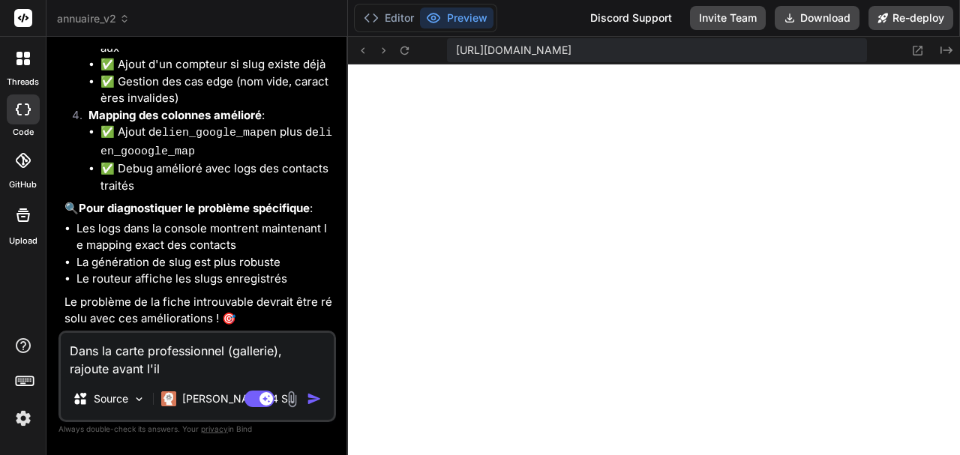
type textarea "Dans la carte professionnel (gallerie), rajoute avant l'ile"
type textarea "x"
type textarea "Dans la carte professionnel (gallerie), rajoute avant l'ile"
type textarea "x"
type textarea "Dans la carte professionnel (gallerie), rajoute avant l'ile"
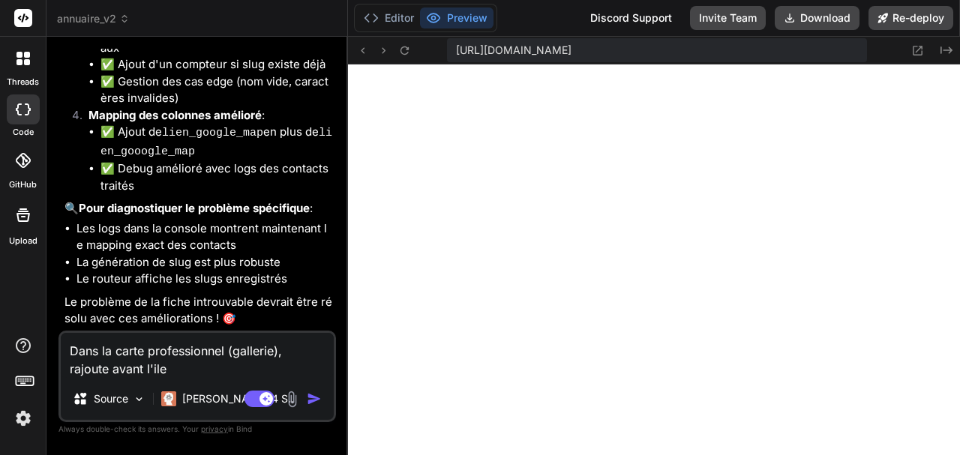
type textarea "x"
type textarea "Dans la carte professionnel (gallerie), rajoute avant l'ile,"
type textarea "x"
type textarea "Dans la carte professionnel (gallerie), rajoute avant l'ile,"
type textarea "x"
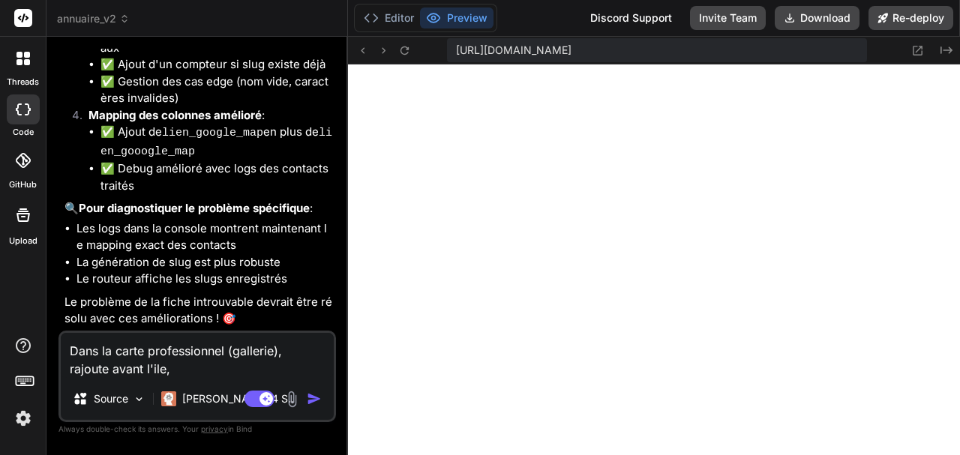
type textarea "Dans la carte professionnel (gallerie), rajoute avant l'ile, l"
type textarea "x"
type textarea "Dans la carte professionnel (gallerie), rajoute avant l'ile, l'"
type textarea "x"
type textarea "Dans la carte professionnel (gallerie), rajoute avant l'ile, l'a"
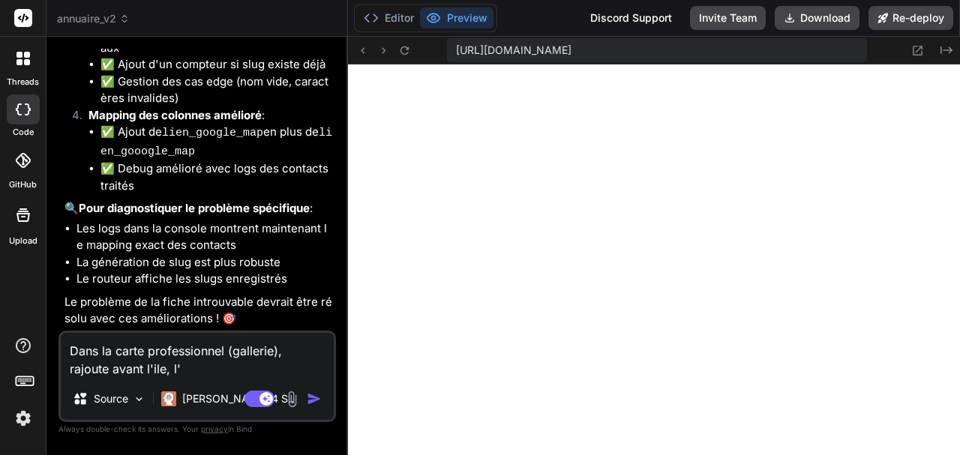
type textarea "x"
type textarea "Dans la carte professionnel (gallerie), rajoute avant l'ile, l'ar"
type textarea "x"
type textarea "Dans la carte professionnel (gallerie), rajoute avant l'ile, l'arc"
type textarea "x"
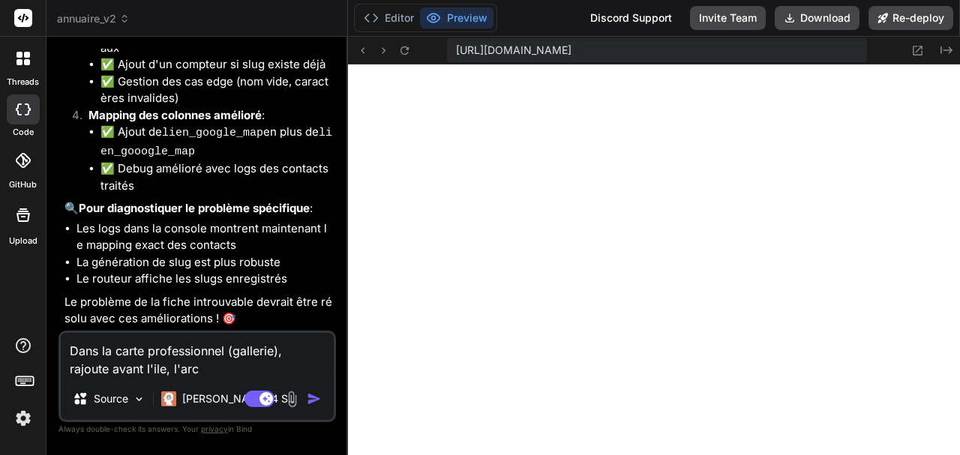
type textarea "Dans la carte professionnel (gallerie), rajoute avant l'ile, l'arch"
type textarea "x"
type textarea "Dans la carte professionnel (gallerie), rajoute avant l'ile, l'archi"
type textarea "x"
type textarea "Dans la carte professionnel (gallerie), rajoute avant l'ile, l'archip"
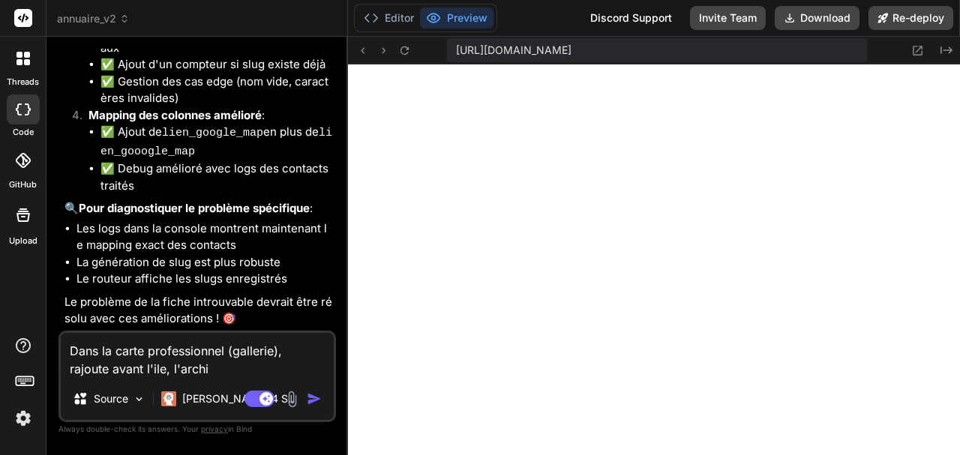
type textarea "x"
type textarea "Dans la carte professionnel (gallerie), rajoute avant l'ile, l'archipe"
click at [206, 367] on textarea "Dans la carte professionnel (gallerie), rajoute avant l'ile, l'archipel ;" at bounding box center [197, 355] width 273 height 45
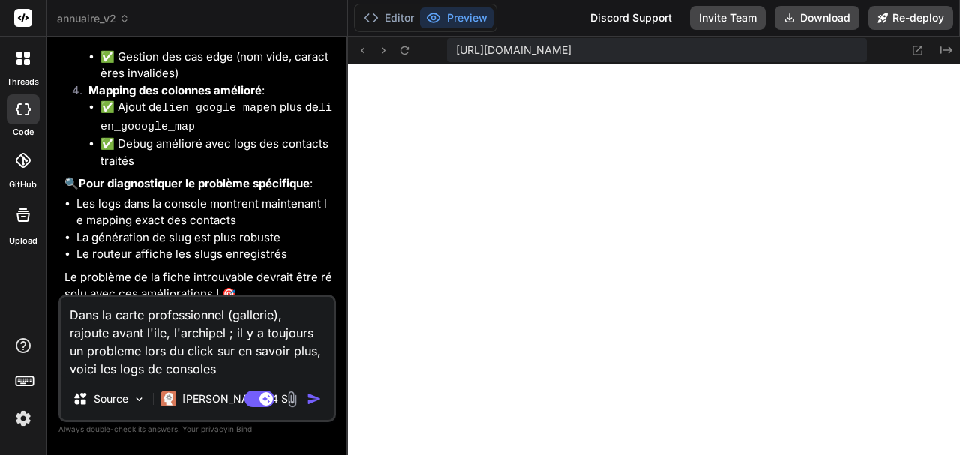
paste textarea "Loremipsu do sitamet cons adip: elitse-doeiusmo-tempori utlabo.et:507 Dolor mag…"
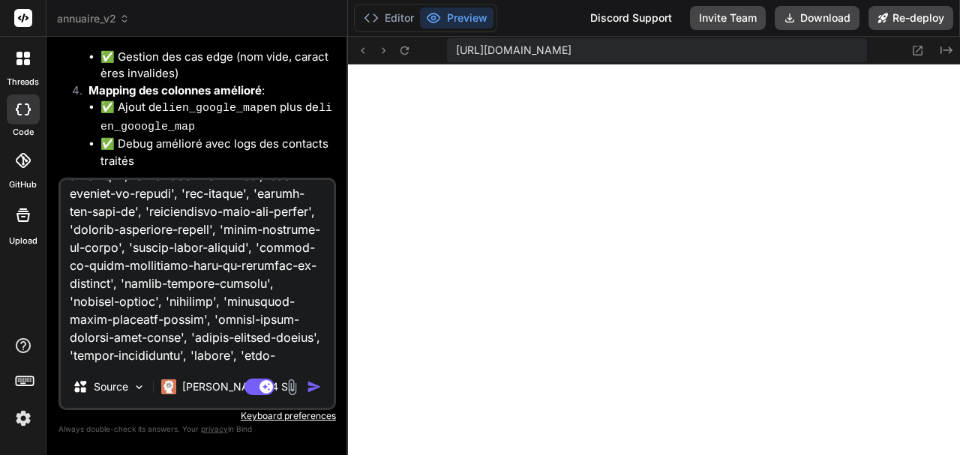
scroll to position [795, 0]
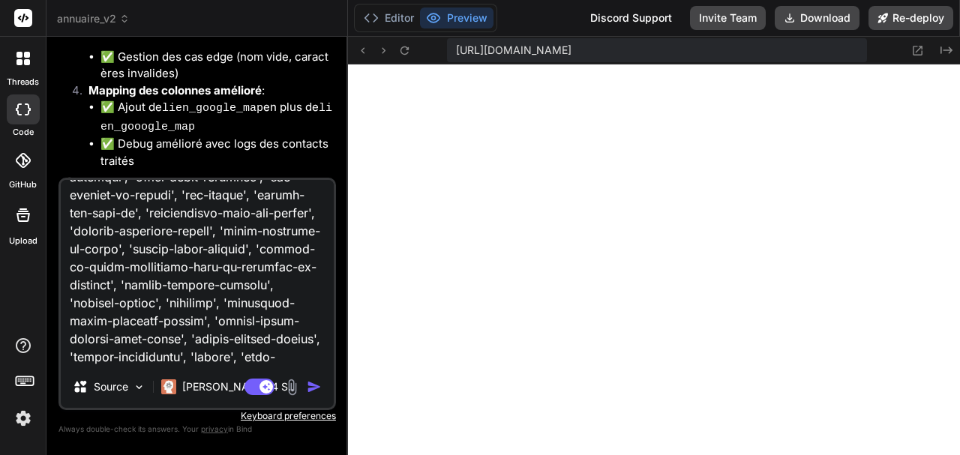
click at [310, 389] on img "button" at bounding box center [314, 386] width 15 height 15
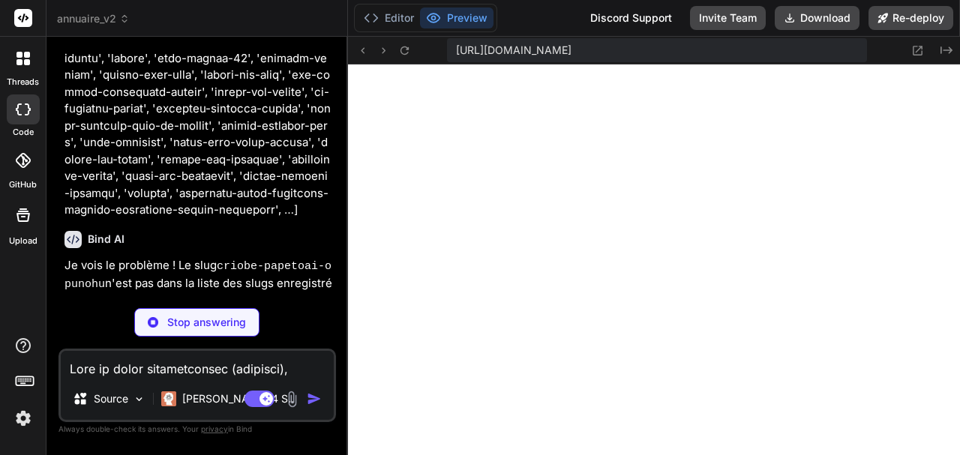
scroll to position [5685, 0]
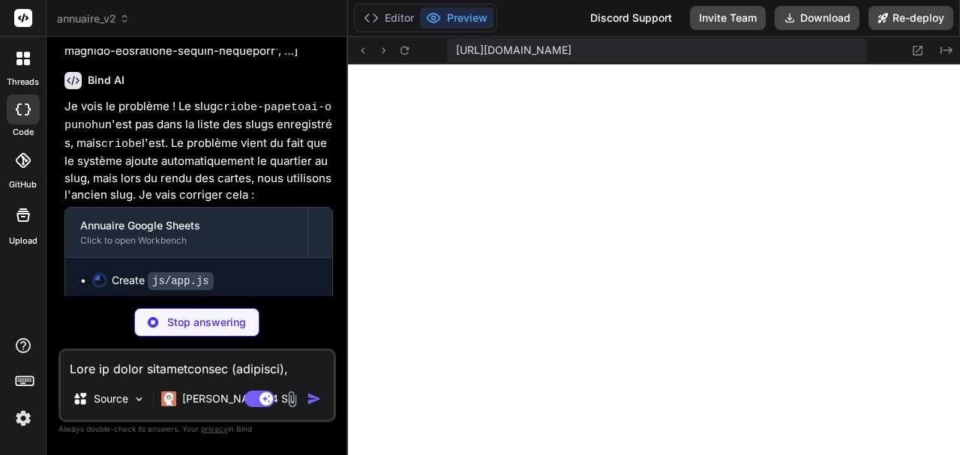
drag, startPoint x: 130, startPoint y: 201, endPoint x: 258, endPoint y: 234, distance: 131.7
click at [258, 204] on p "Je vois le problème ! Le slug criobe-papetoai-opunohu n'est pas dans la liste d…" at bounding box center [198, 151] width 268 height 106
click at [253, 204] on p "Je vois le problème ! Le slug criobe-papetoai-opunohu n'est pas dans la liste d…" at bounding box center [198, 151] width 268 height 106
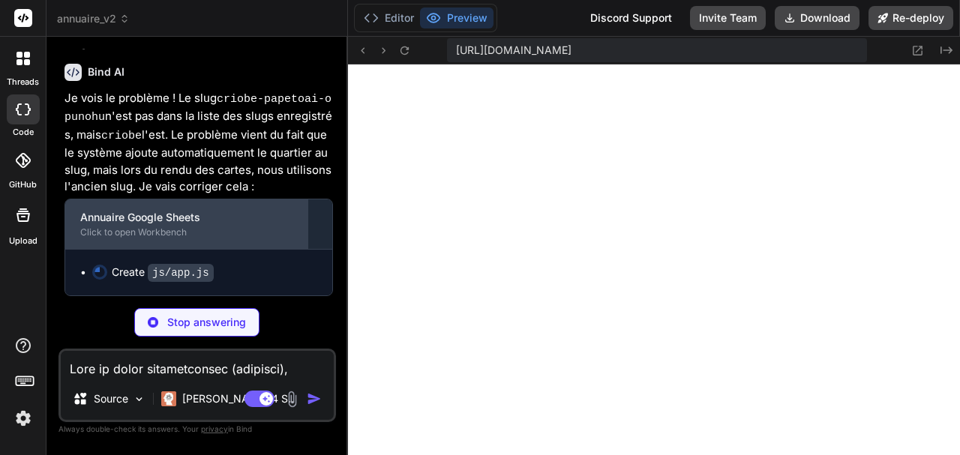
scroll to position [5732, 0]
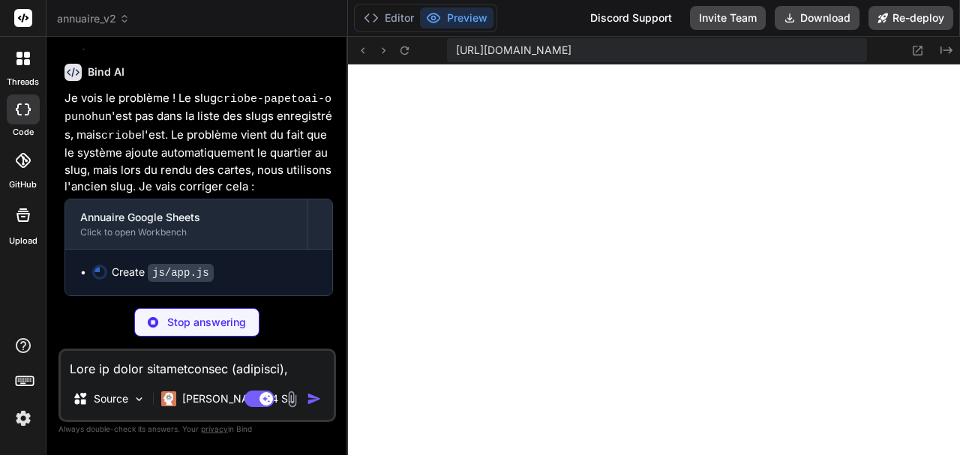
drag, startPoint x: 262, startPoint y: 185, endPoint x: 58, endPoint y: 88, distance: 225.1
click at [58, 88] on div "You Au lieu d'ouvrir la fiche annuaire en one click , chaque fiche sera une pag…" at bounding box center [196, 252] width 277 height 406
click at [391, 12] on button "Editor" at bounding box center [389, 17] width 62 height 21
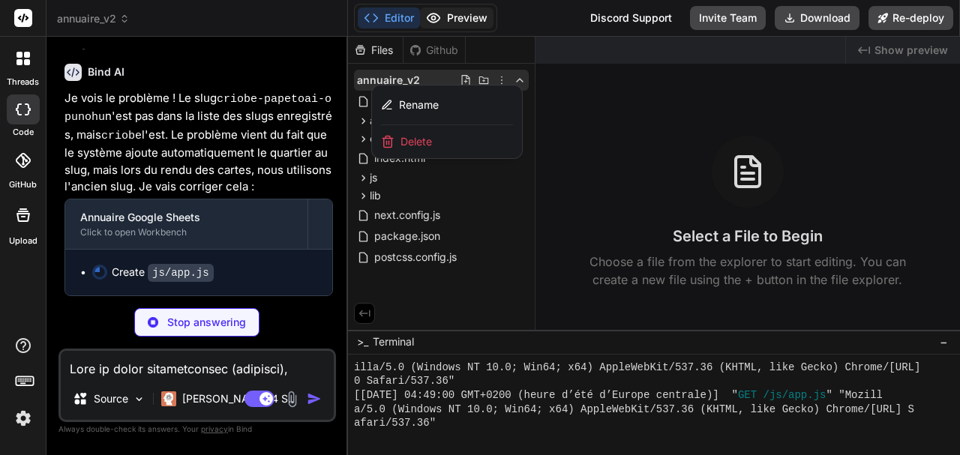
click at [451, 20] on button "Preview" at bounding box center [456, 17] width 73 height 21
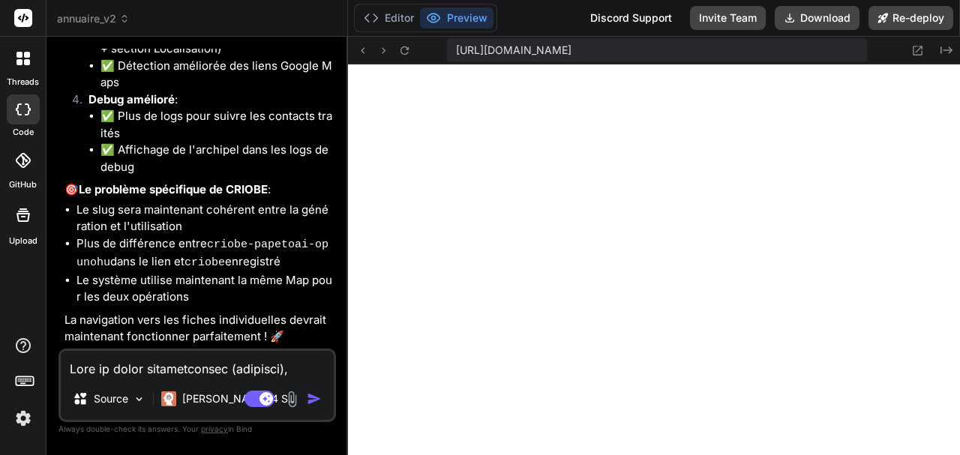
scroll to position [6395, 0]
click at [933, 19] on button "Re-deploy" at bounding box center [910, 18] width 85 height 24
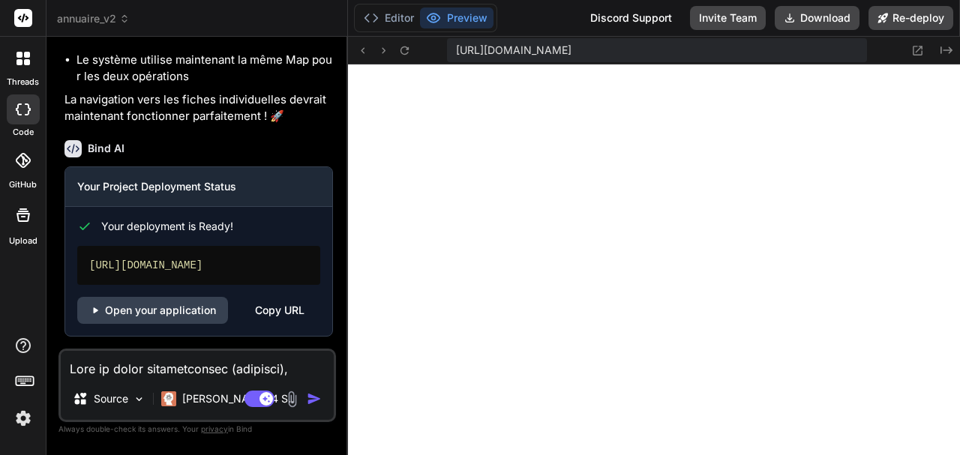
scroll to position [6614, 0]
click at [171, 311] on link "Open your application" at bounding box center [152, 310] width 151 height 27
click at [168, 366] on textarea at bounding box center [197, 364] width 273 height 27
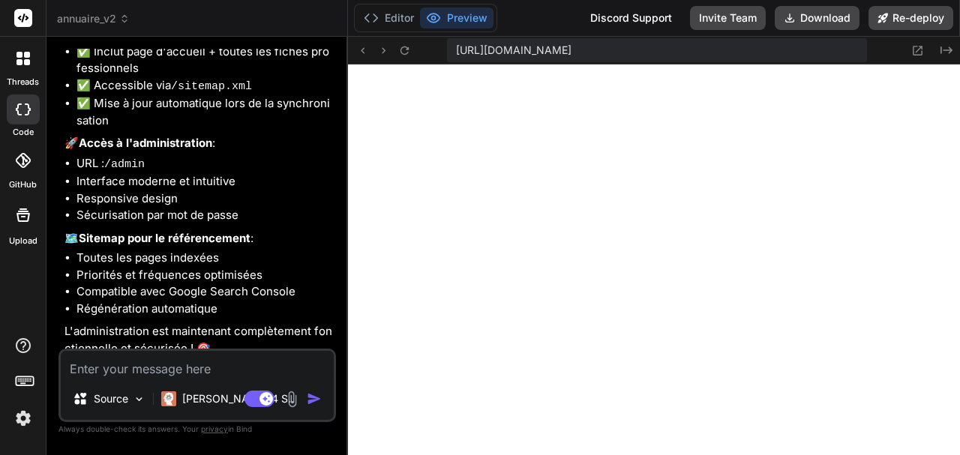
scroll to position [8100, 0]
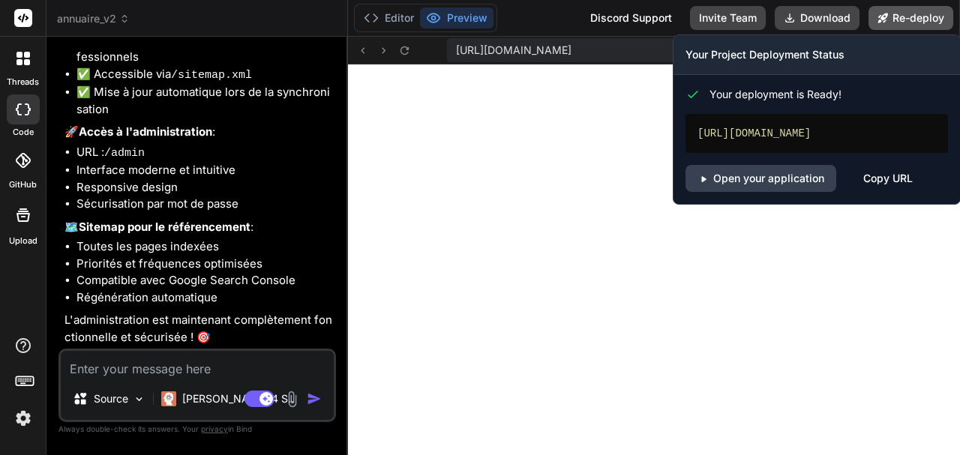
click at [900, 18] on button "Re-deploy" at bounding box center [910, 18] width 85 height 24
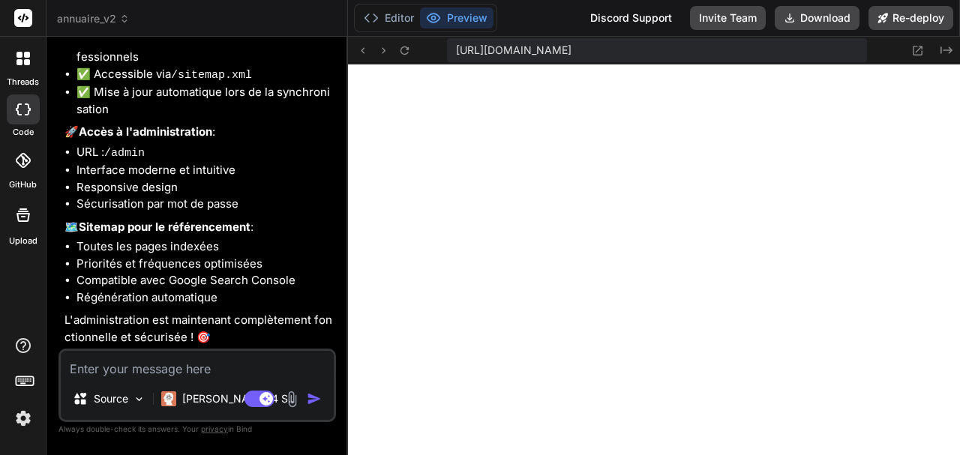
click at [191, 292] on li "Régénération automatique" at bounding box center [204, 297] width 256 height 17
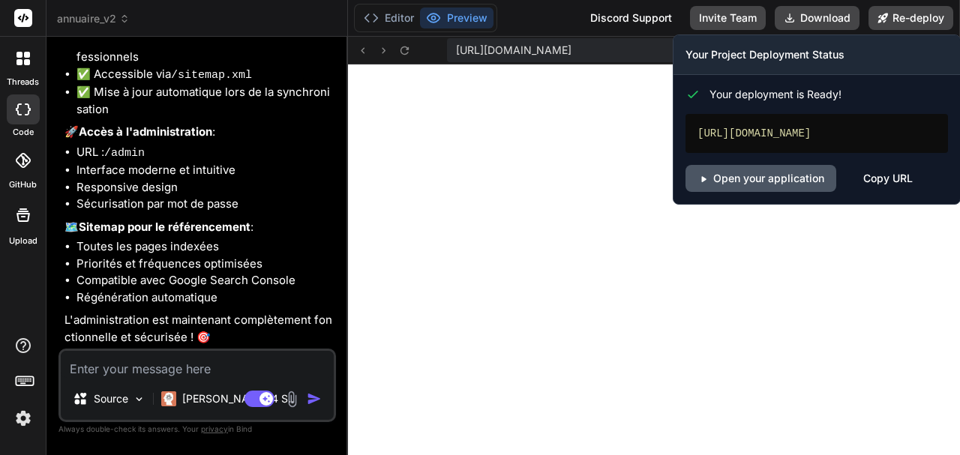
click at [758, 175] on link "Open your application" at bounding box center [760, 178] width 151 height 27
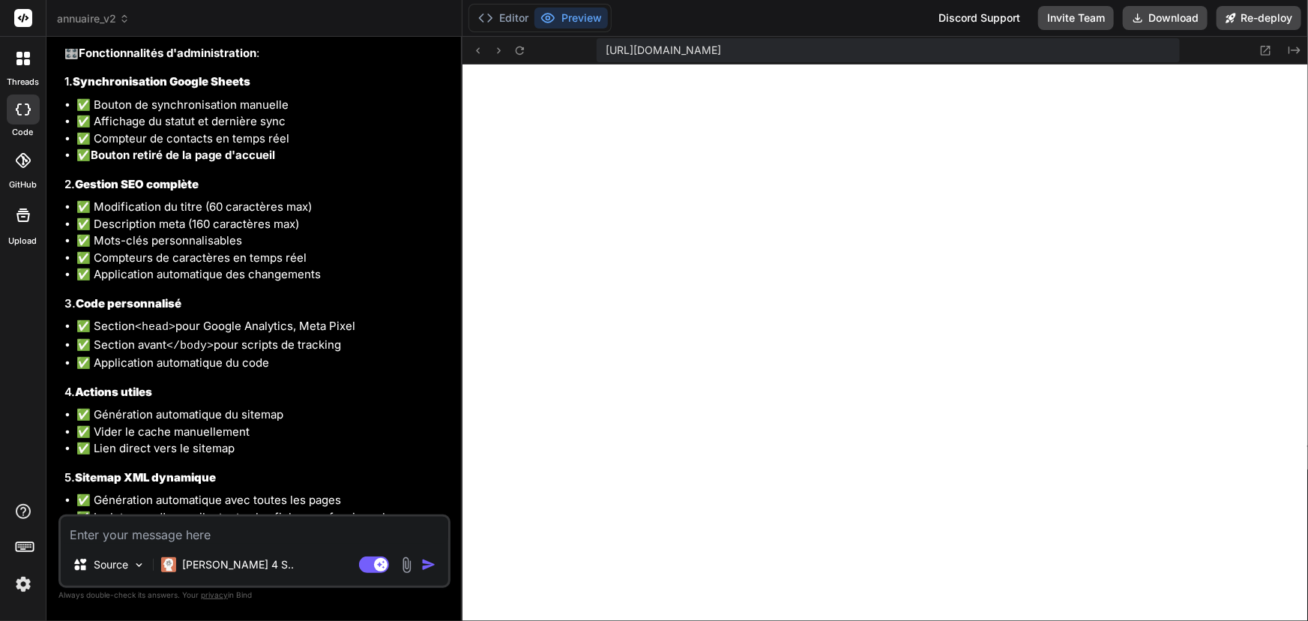
scroll to position [6133, 0]
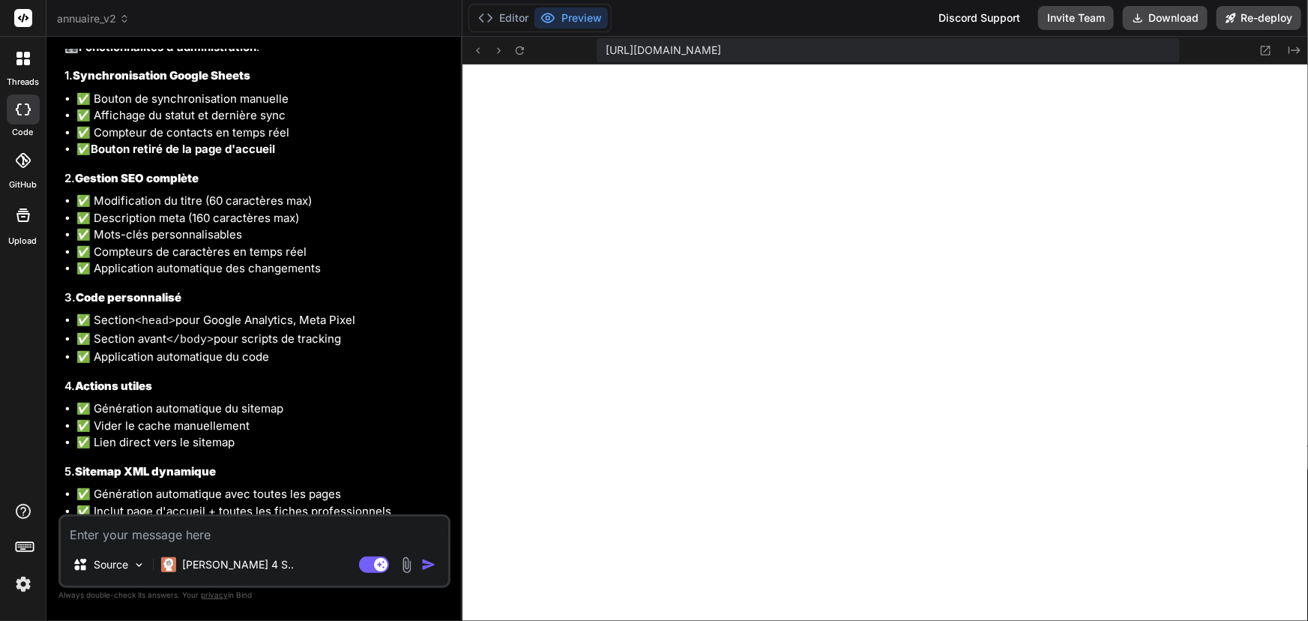
drag, startPoint x: 262, startPoint y: 459, endPoint x: 176, endPoint y: 460, distance: 86.2
click at [176, 454] on li "✅ Accessible via /sitemap.xml" at bounding box center [261, 529] width 371 height 19
copy code "/sitemap.xml"
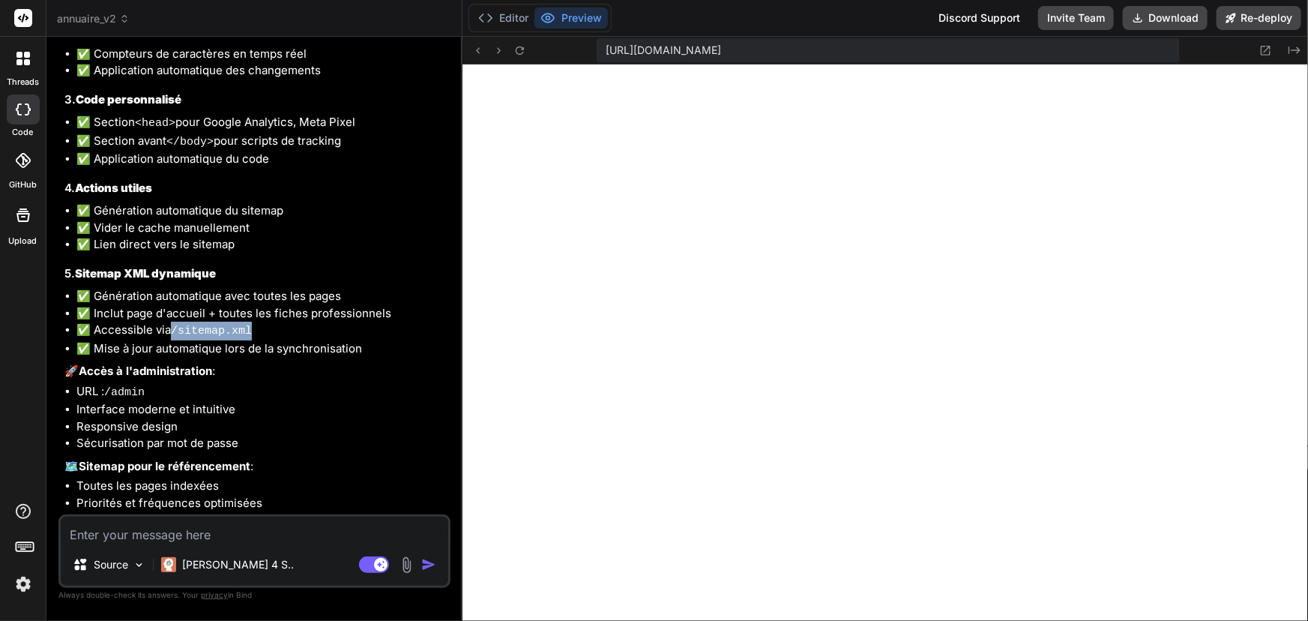
scroll to position [6336, 0]
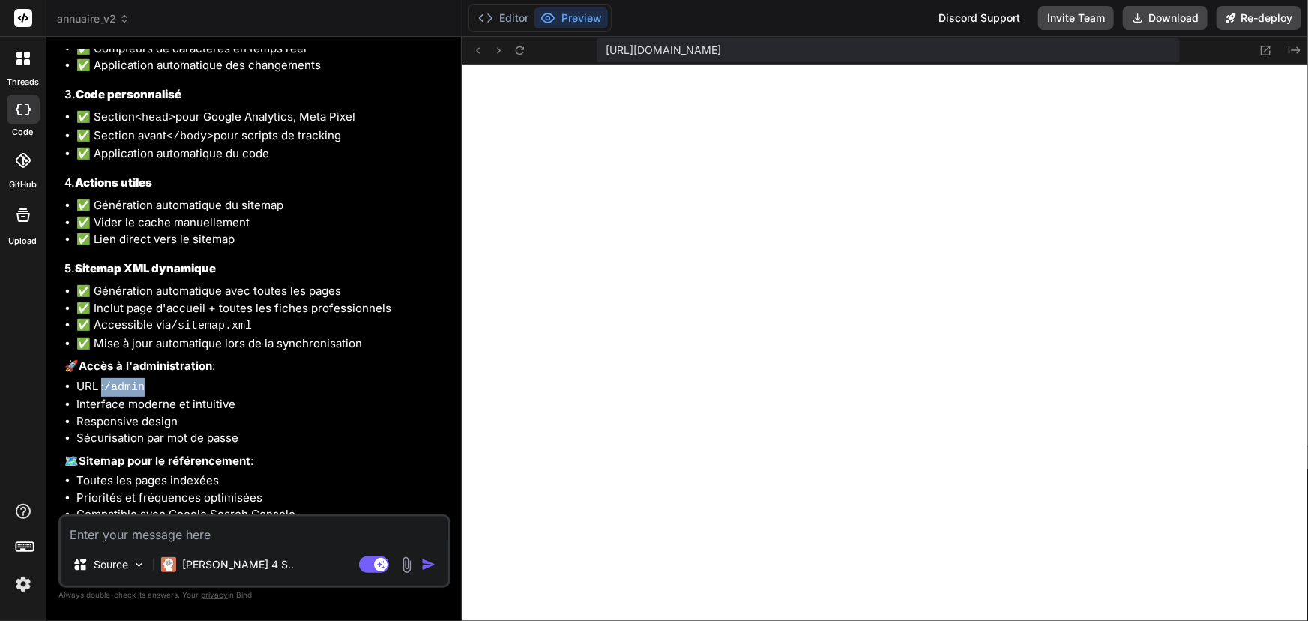
drag, startPoint x: 150, startPoint y: 320, endPoint x: 100, endPoint y: 317, distance: 50.3
click at [100, 378] on li "URL : /admin" at bounding box center [261, 387] width 371 height 19
copy li ": /admin"
click at [138, 381] on code "/admin" at bounding box center [124, 387] width 40 height 13
drag, startPoint x: 106, startPoint y: 316, endPoint x: 159, endPoint y: 318, distance: 52.5
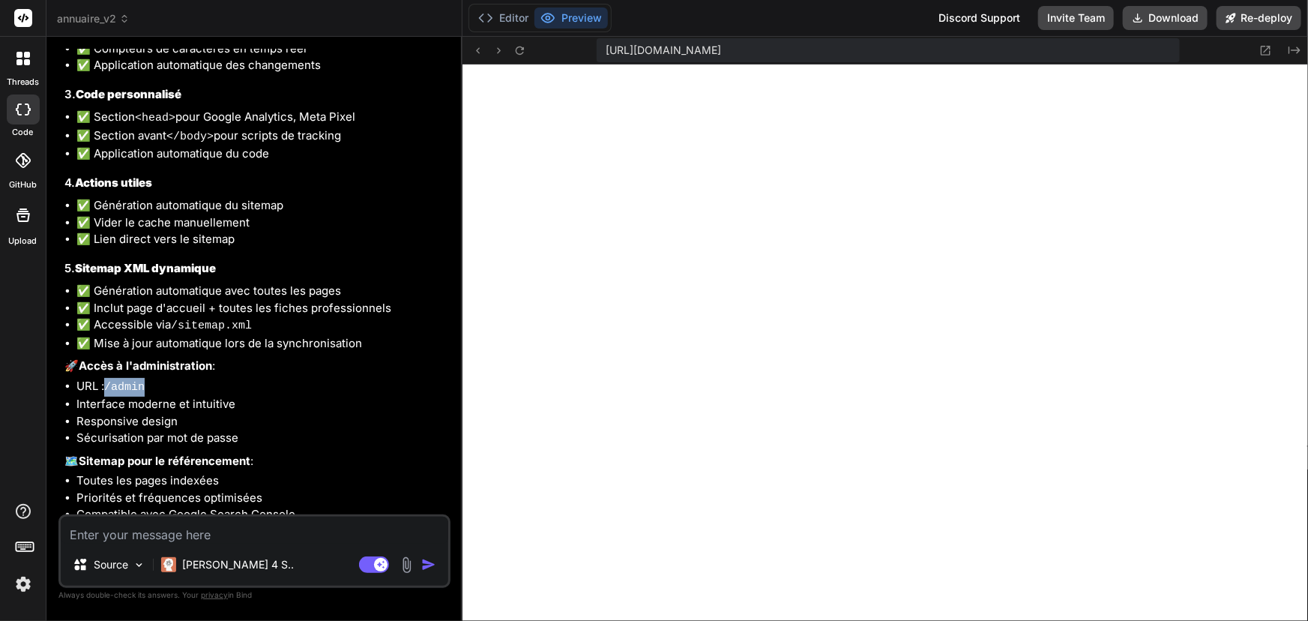
click at [159, 378] on li "URL : /admin" at bounding box center [261, 387] width 371 height 19
drag, startPoint x: 133, startPoint y: 319, endPoint x: 220, endPoint y: 251, distance: 110.1
click at [220, 316] on li "✅ Accessible via /sitemap.xml" at bounding box center [261, 325] width 371 height 19
click at [220, 454] on textarea at bounding box center [255, 530] width 388 height 27
click at [164, 454] on textarea at bounding box center [255, 530] width 388 height 27
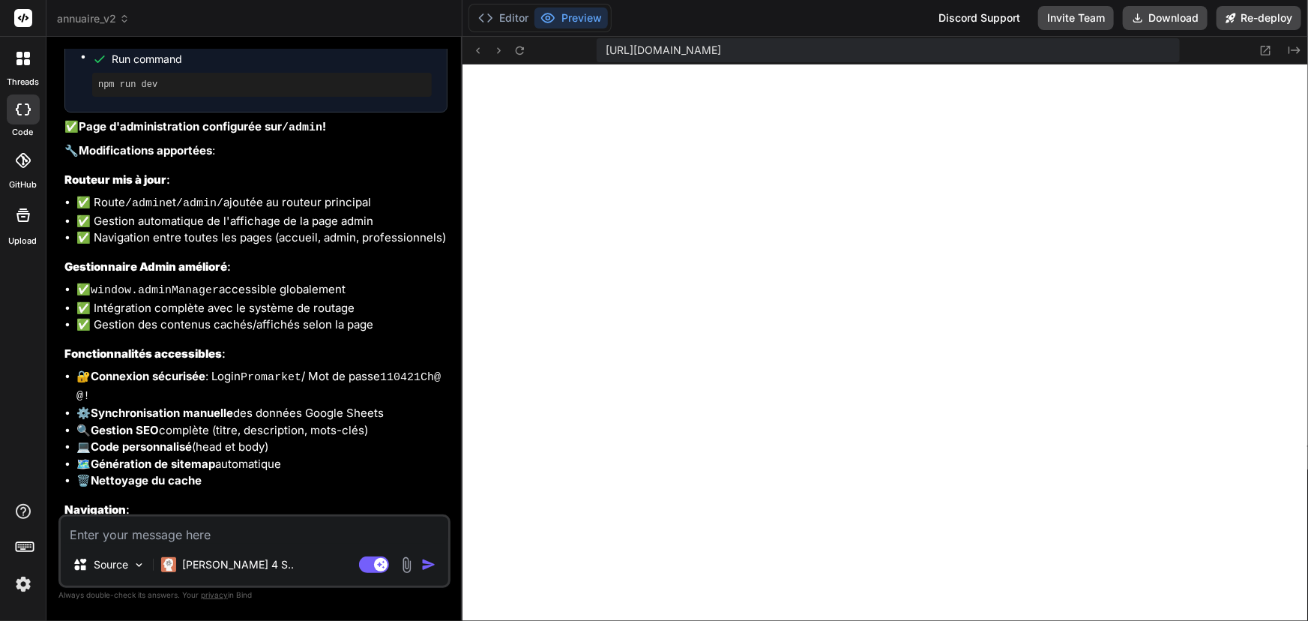
scroll to position [7139, 0]
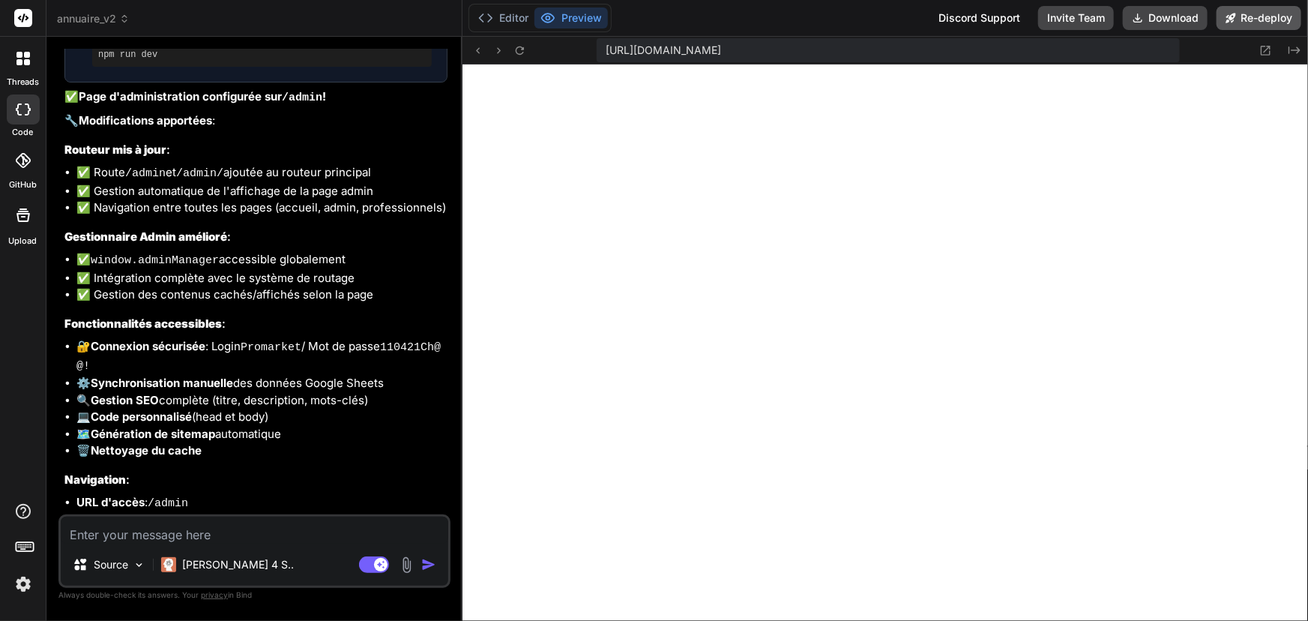
click at [959, 14] on button "Re-deploy" at bounding box center [1259, 18] width 85 height 24
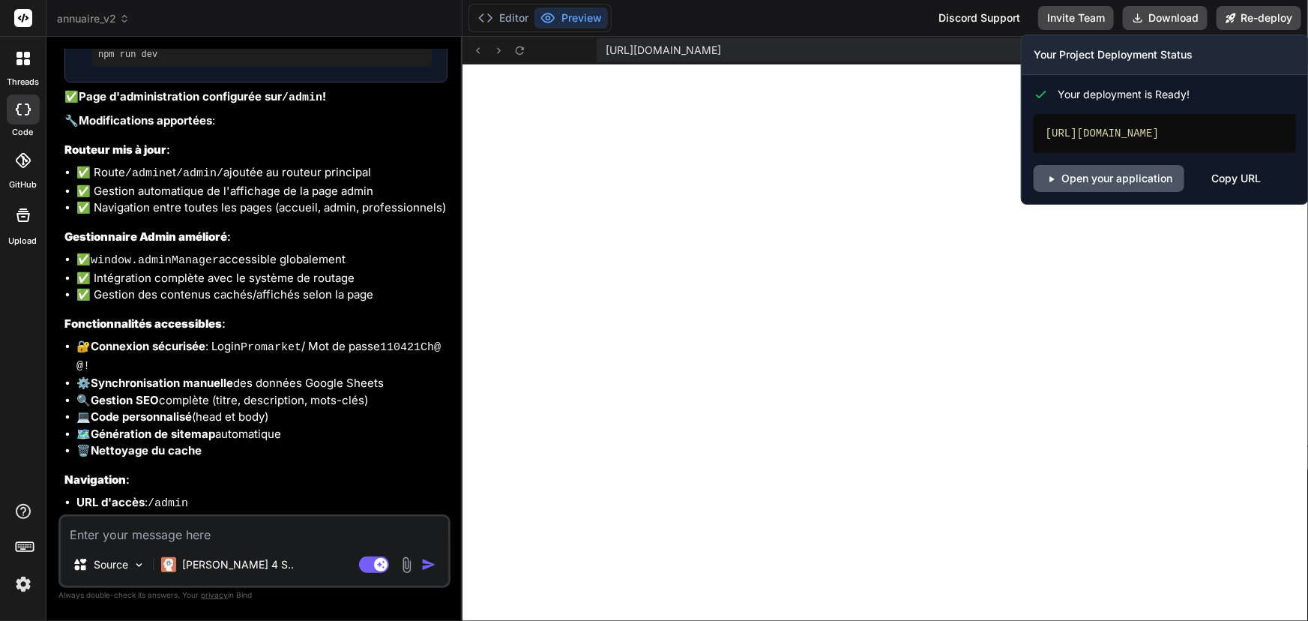
click at [959, 179] on link "Open your application" at bounding box center [1109, 178] width 151 height 27
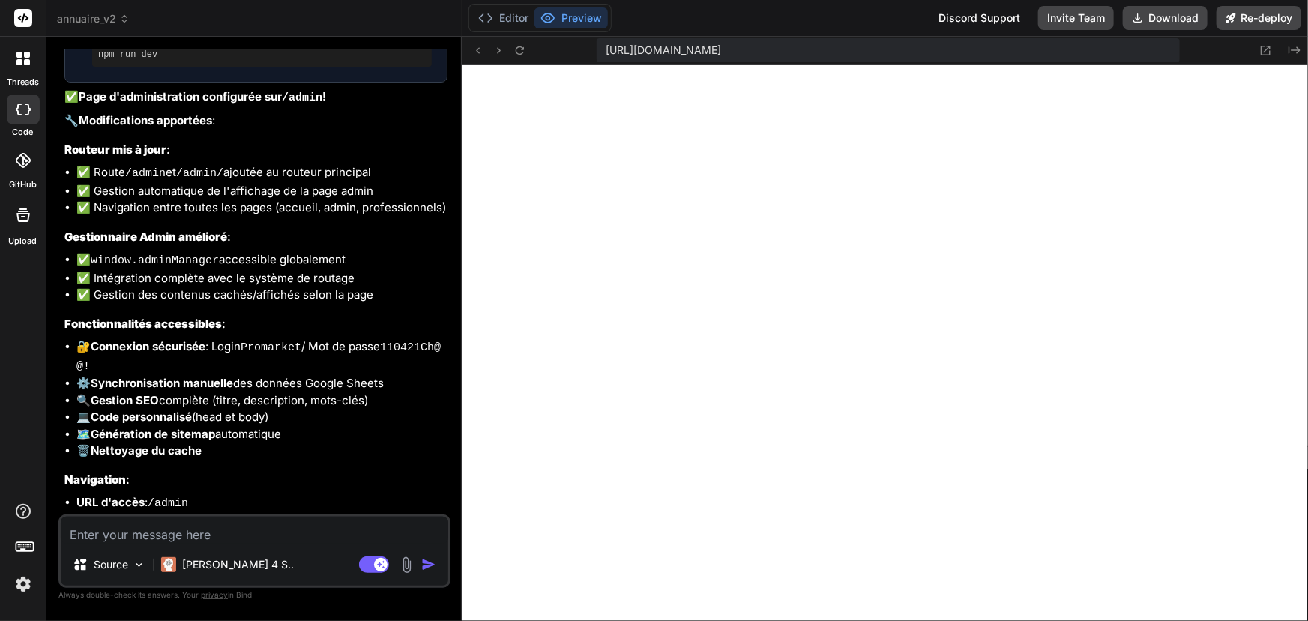
click at [211, 454] on textarea at bounding box center [255, 530] width 388 height 27
paste textarea "404: NOT_FOUND Code: NOT_FOUND ID: syd1::qfnmb-1758685339118-837d5e005643 Read …"
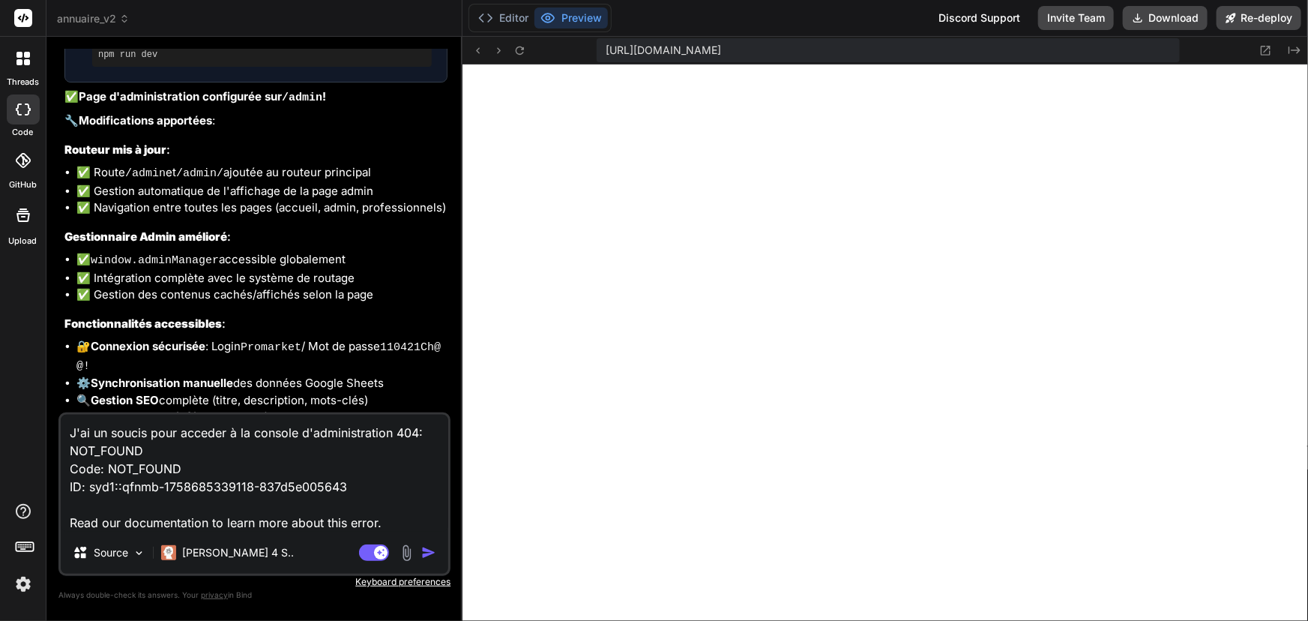
click at [391, 430] on textarea "J'ai un soucis pour acceder à la console d'administration 404: NOT_FOUND Code: …" at bounding box center [255, 473] width 388 height 117
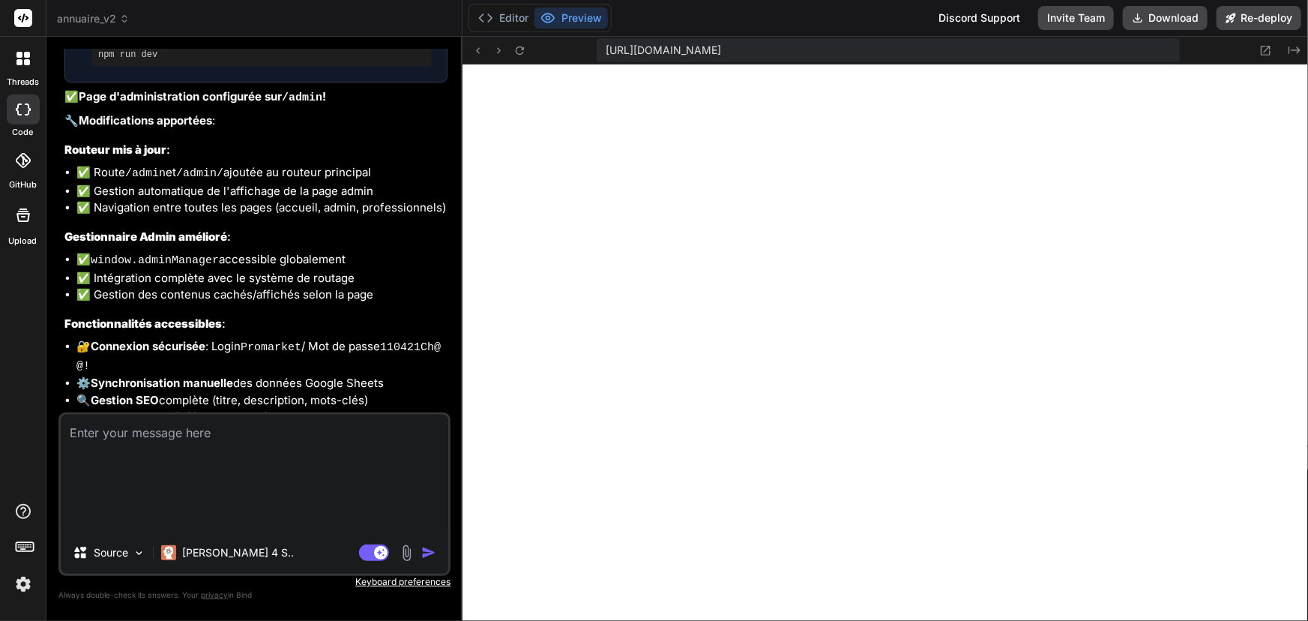
paste textarea "[URL][DOMAIN_NAME]"
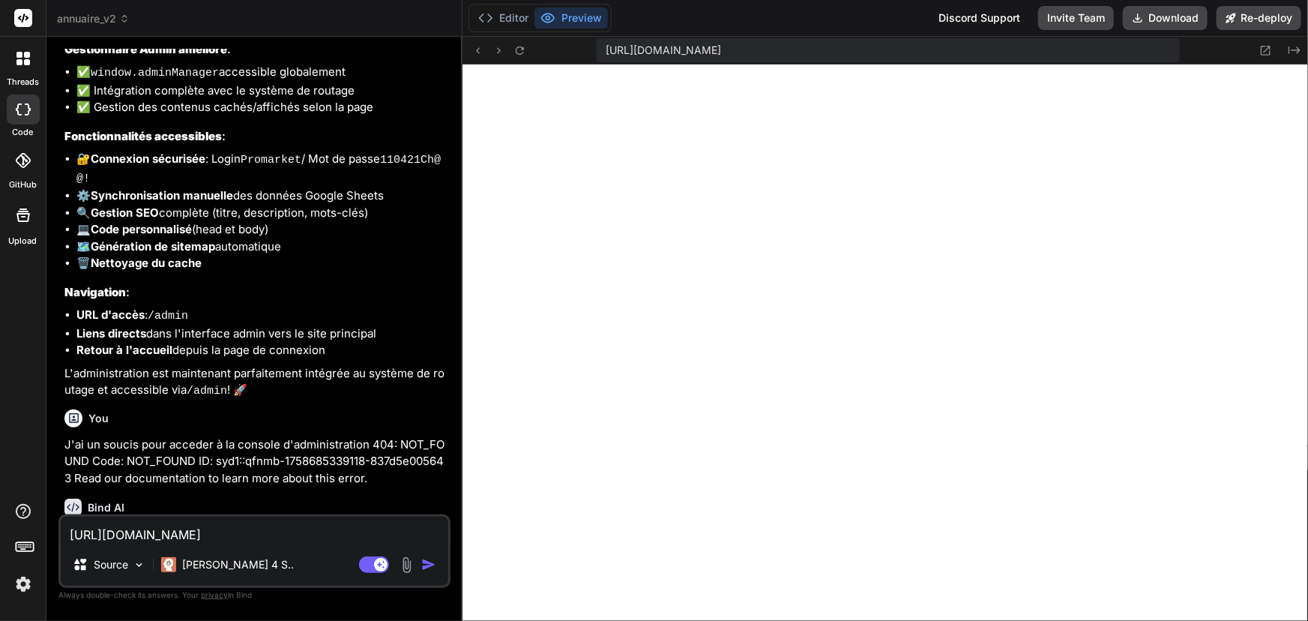
scroll to position [7329, 0]
click at [250, 434] on p "J'ai un soucis pour acceder à la console d'administration 404: NOT_FOUND Code: …" at bounding box center [255, 459] width 383 height 51
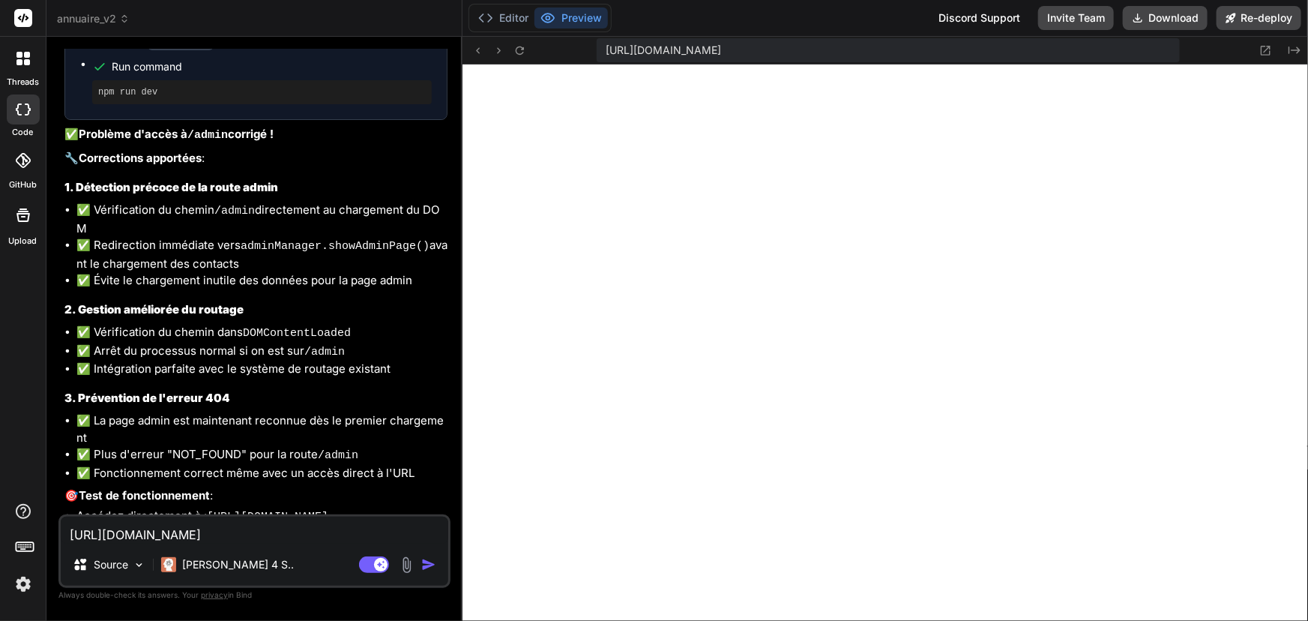
scroll to position [7947, 0]
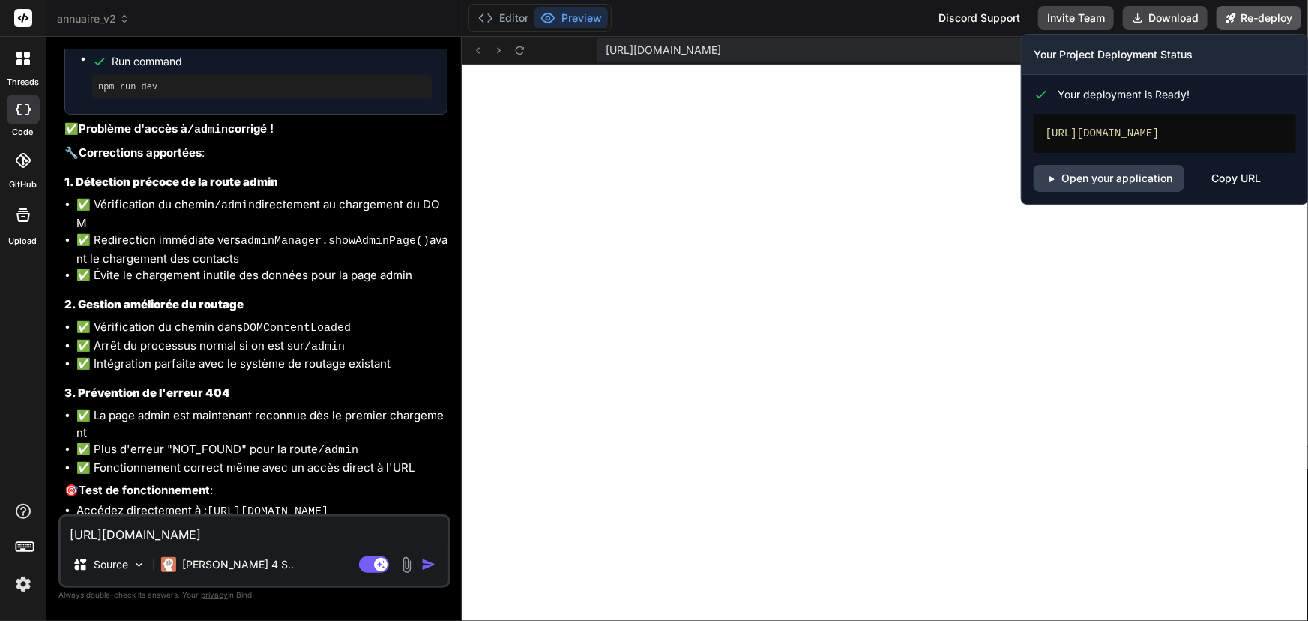
click at [959, 16] on button "Re-deploy" at bounding box center [1259, 18] width 85 height 24
click at [959, 174] on link "Open your application" at bounding box center [1109, 178] width 151 height 27
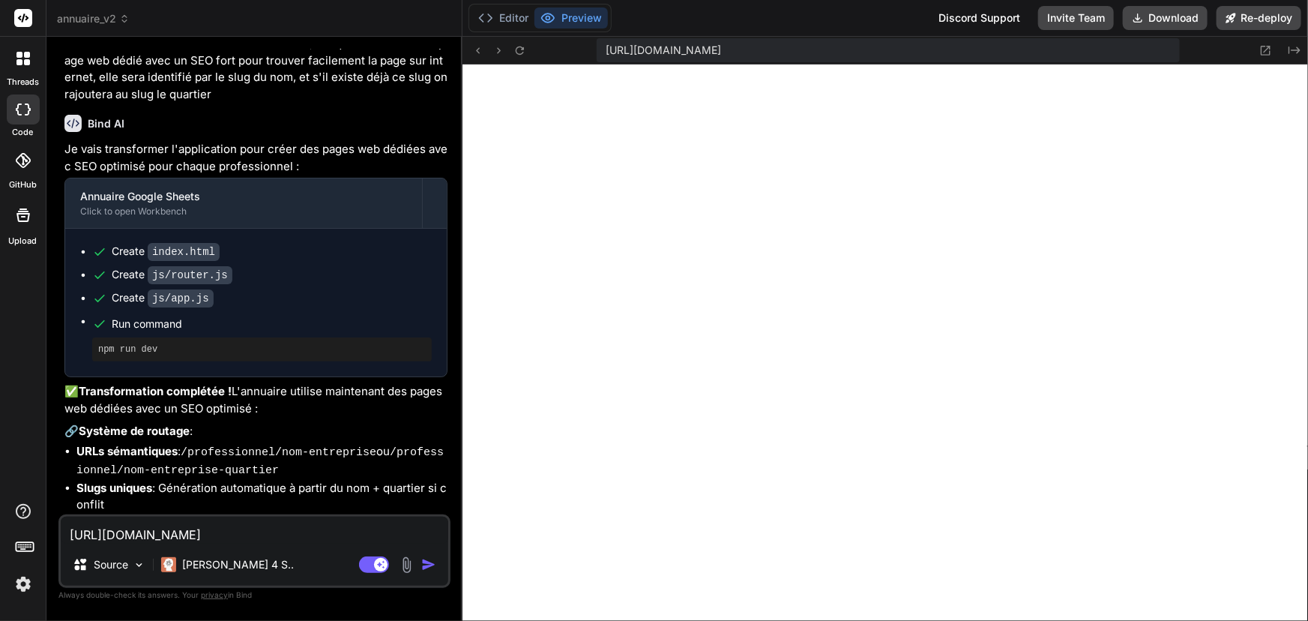
scroll to position [0, 0]
